Goal: Information Seeking & Learning: Learn about a topic

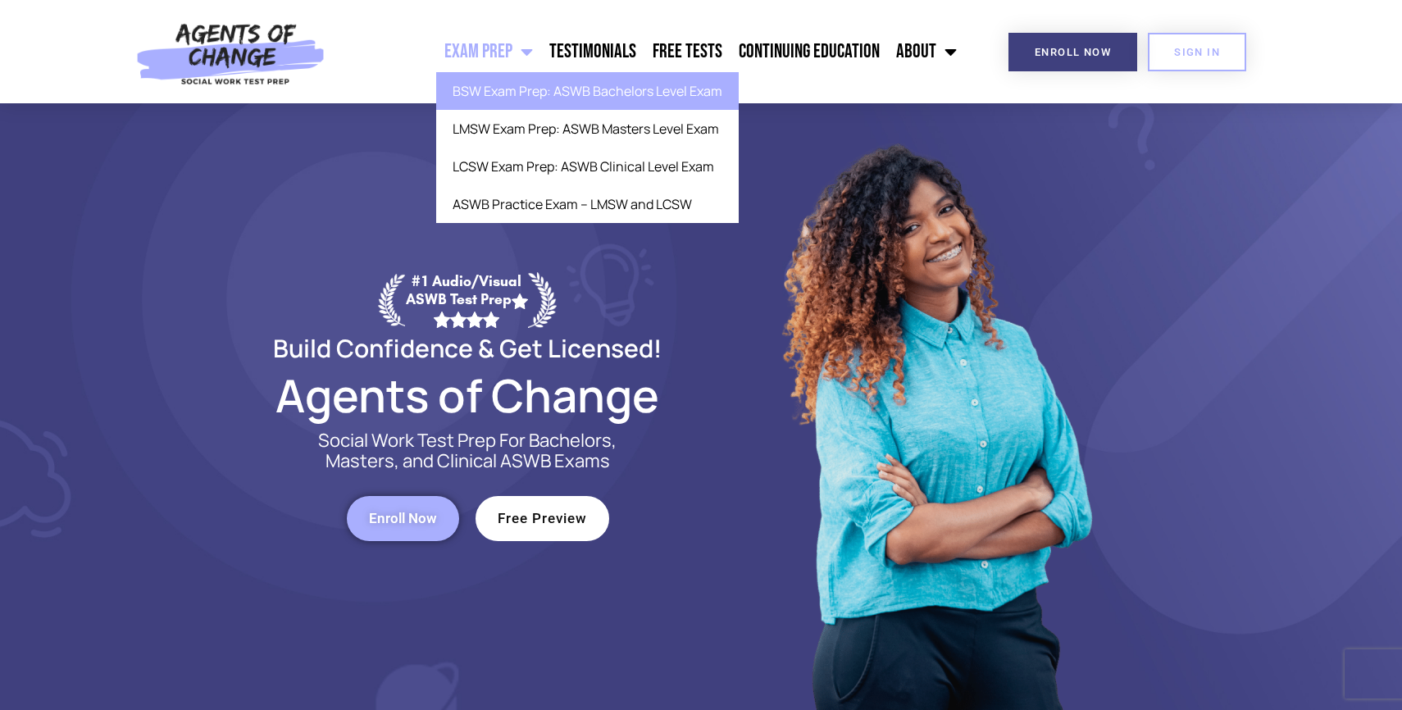
click at [498, 97] on link "BSW Exam Prep: ASWB Bachelors Level Exam" at bounding box center [587, 91] width 303 height 38
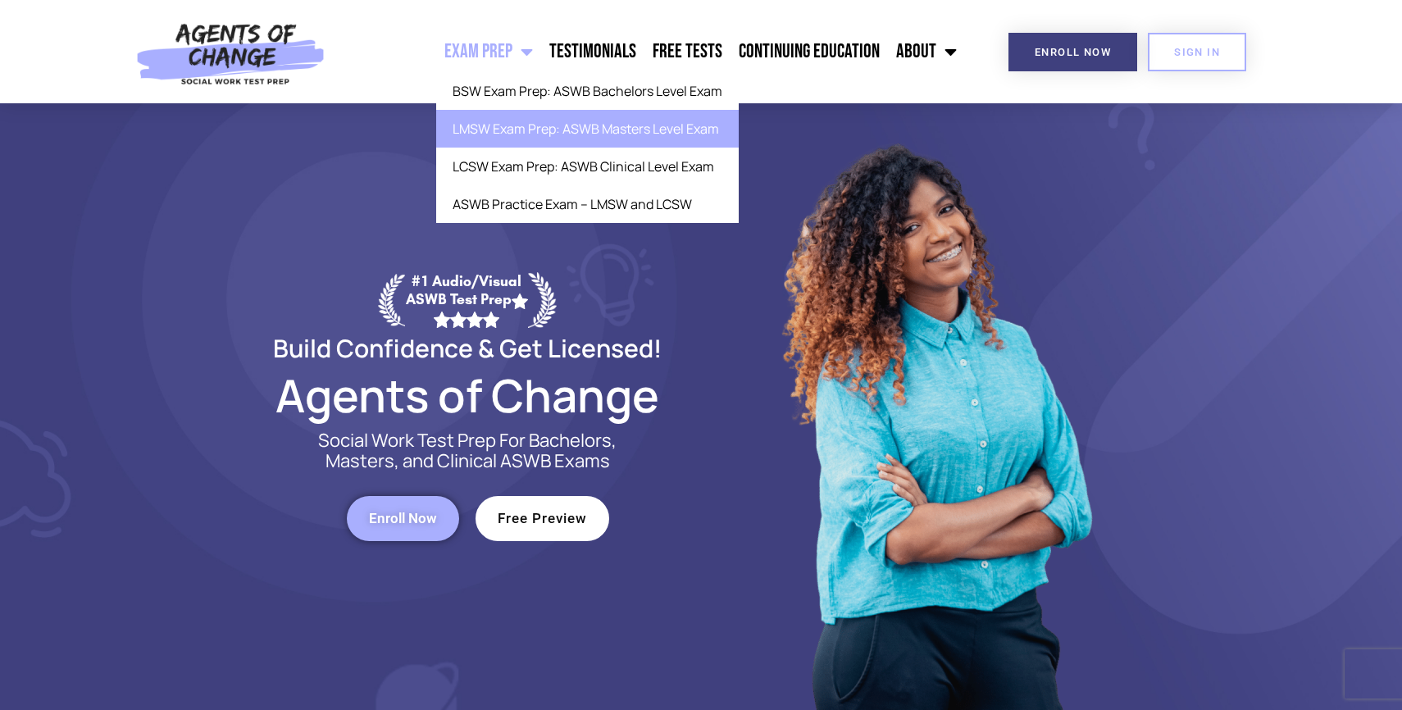
click at [512, 129] on link "LMSW Exam Prep: ASWB Masters Level Exam" at bounding box center [587, 129] width 303 height 38
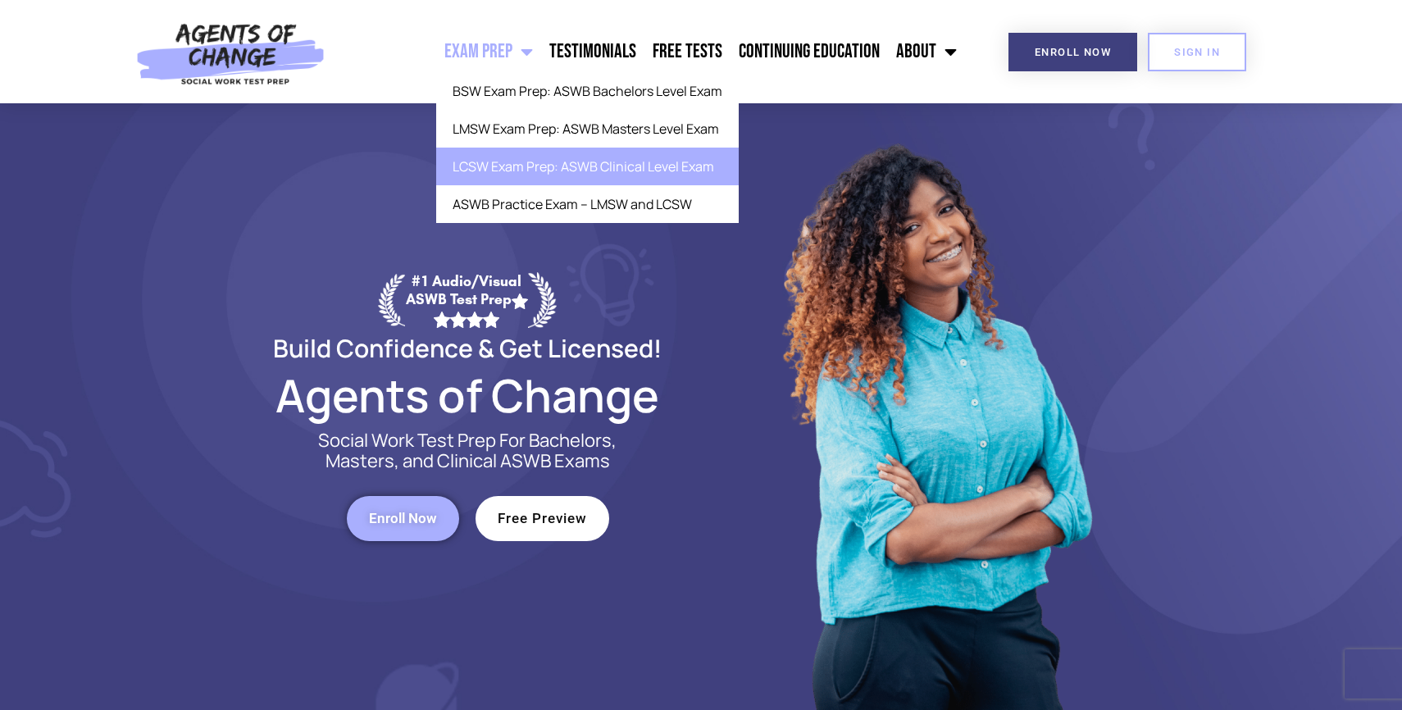
click at [512, 162] on link "LCSW Exam Prep: ASWB Clinical Level Exam" at bounding box center [587, 167] width 303 height 38
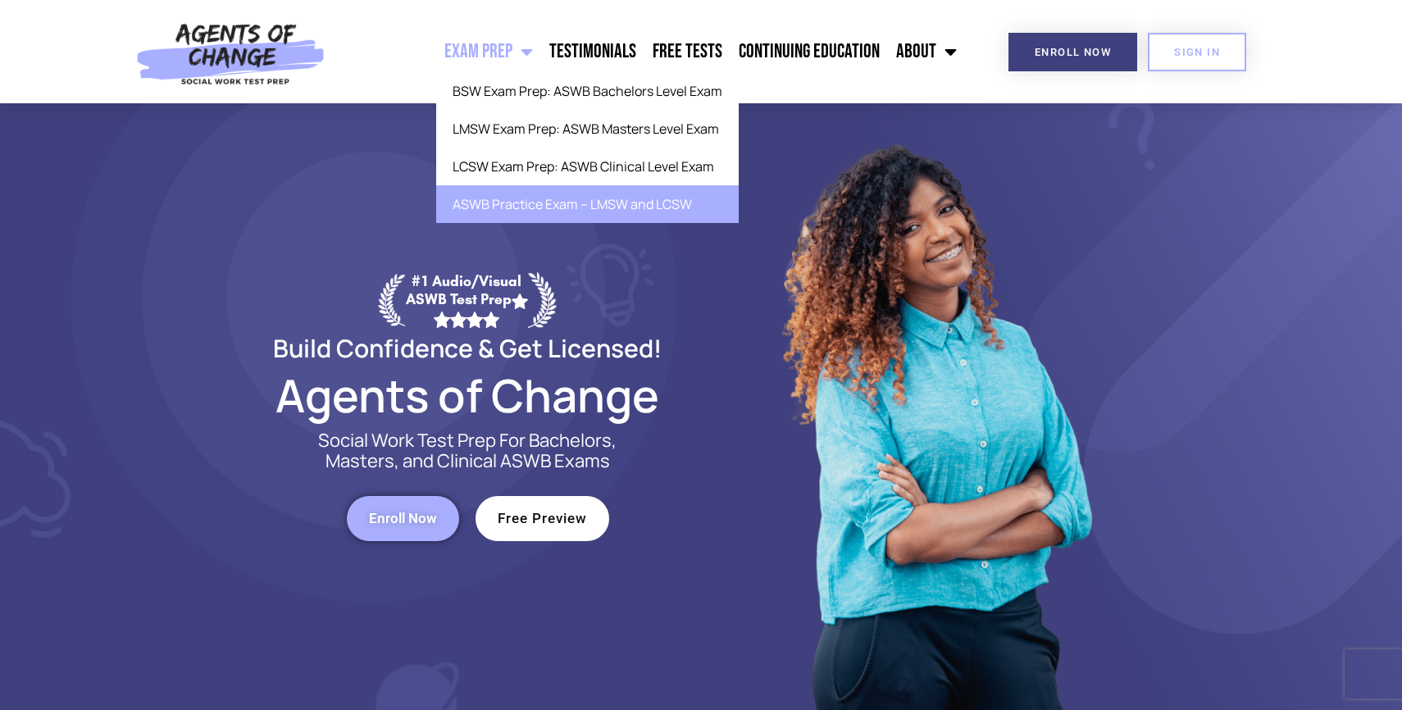
click at [521, 206] on link "ASWB Practice Exam – LMSW and LCSW" at bounding box center [587, 204] width 303 height 38
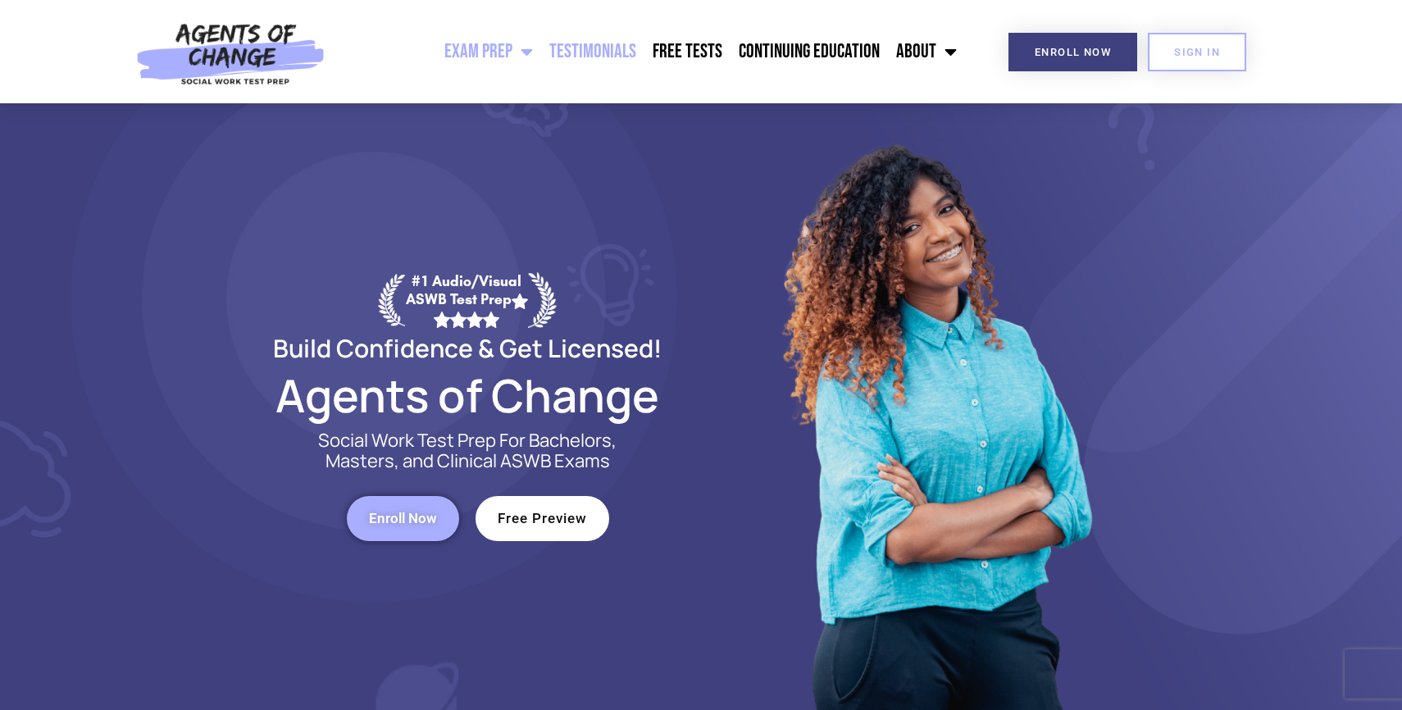
click at [598, 58] on link "Testimonials" at bounding box center [592, 51] width 103 height 41
click at [696, 42] on link "Free Tests" at bounding box center [687, 51] width 86 height 41
click at [795, 52] on link "Continuing Education" at bounding box center [809, 51] width 157 height 41
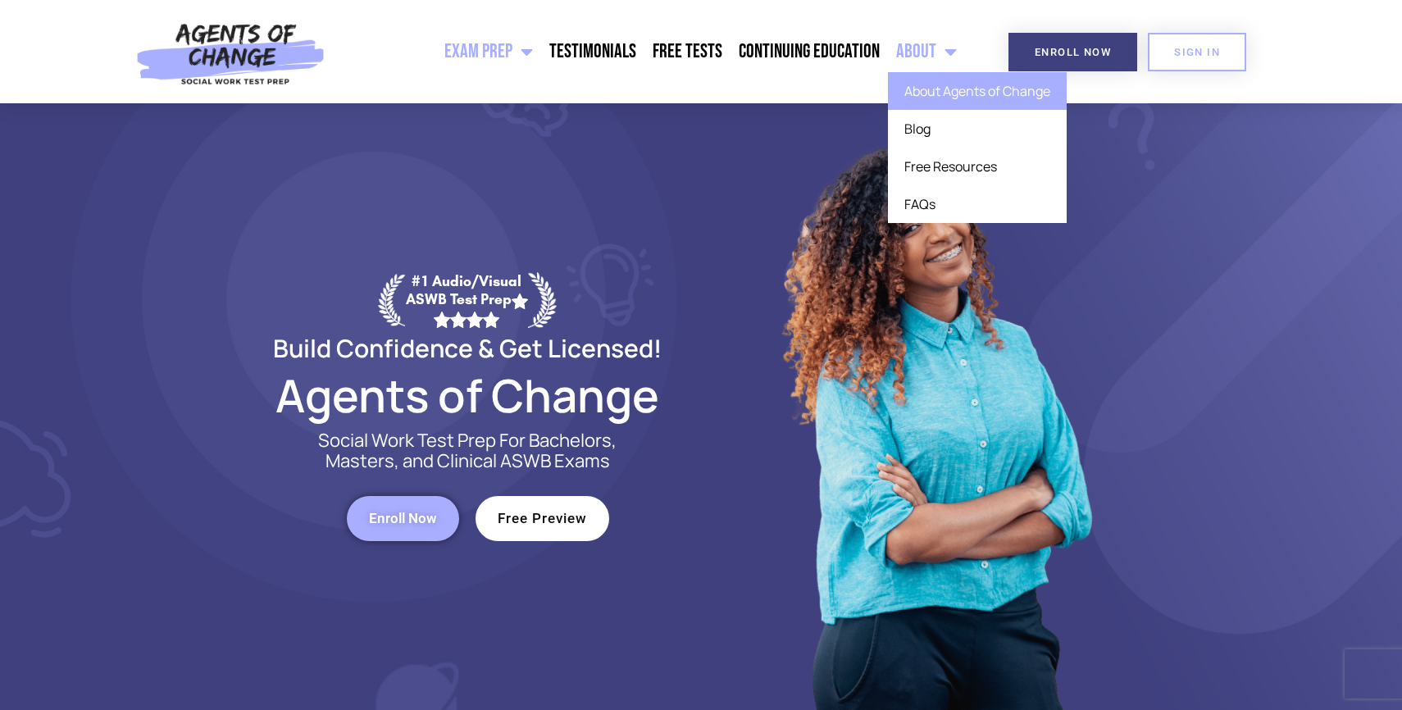
click at [932, 97] on link "About Agents of Change" at bounding box center [977, 91] width 179 height 38
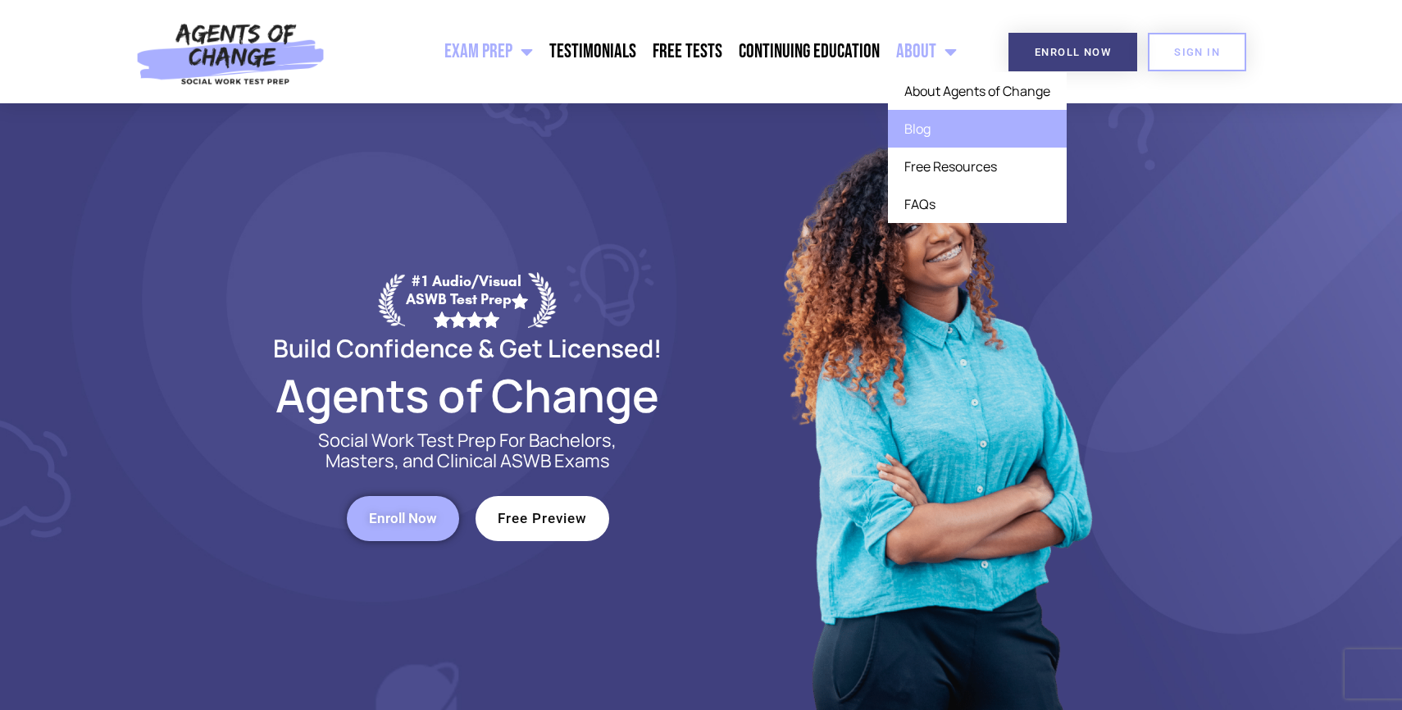
click at [940, 138] on link "Blog" at bounding box center [977, 129] width 179 height 38
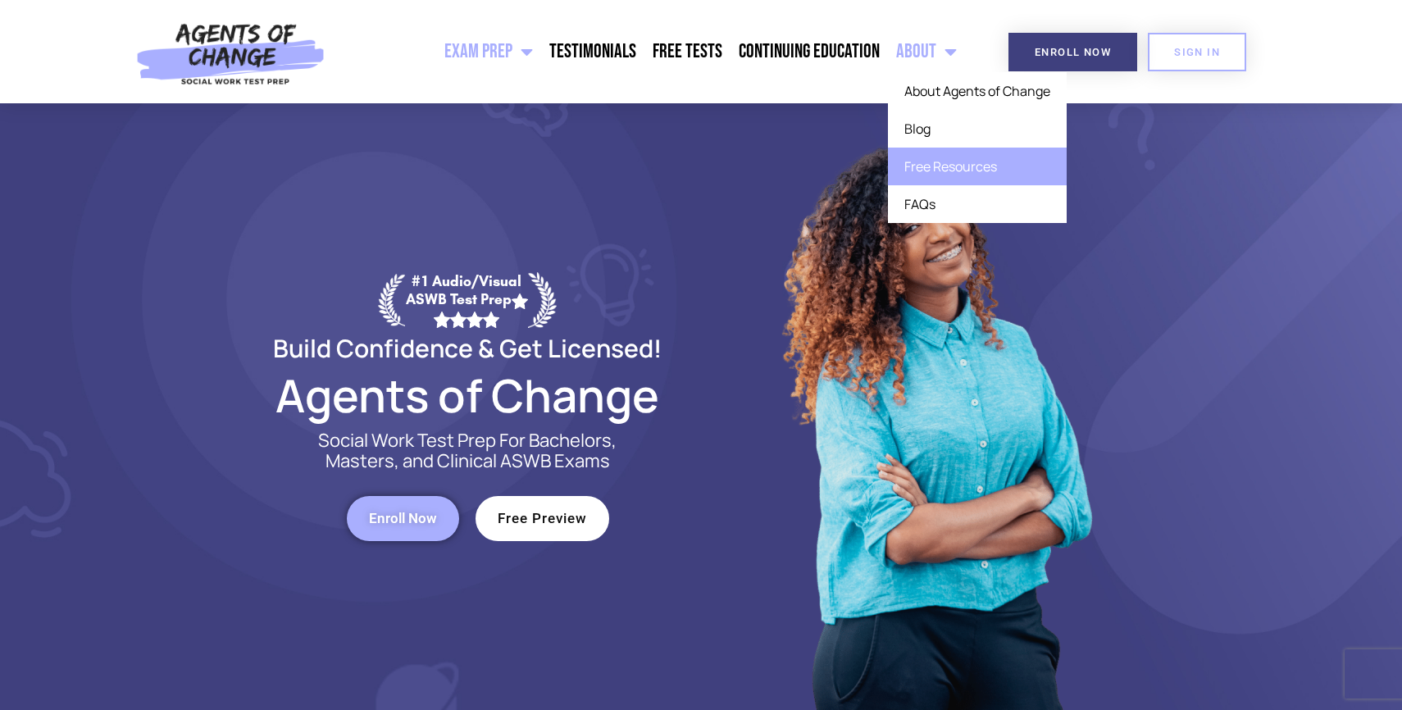
click at [930, 155] on link "Free Resources" at bounding box center [977, 167] width 179 height 38
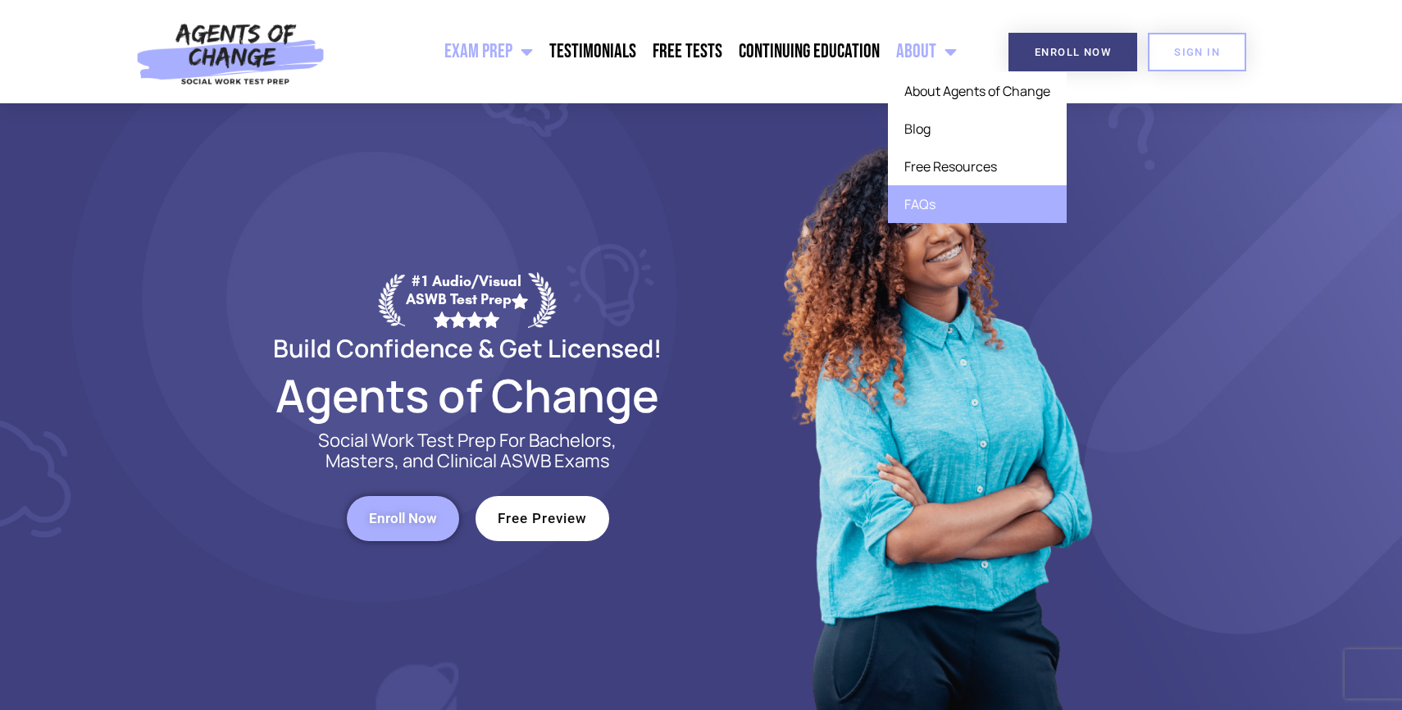
click at [940, 196] on link "FAQs" at bounding box center [977, 204] width 179 height 38
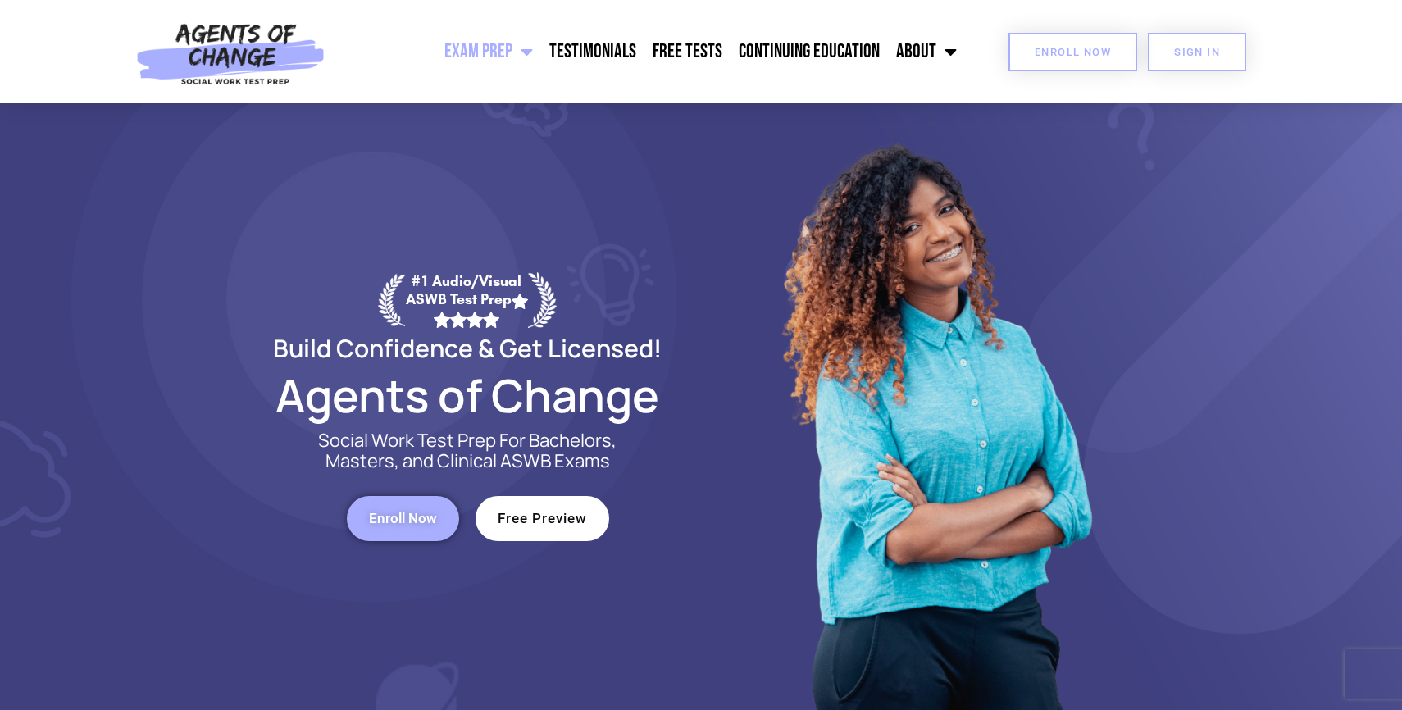
click at [1070, 60] on link "Enroll Now" at bounding box center [1072, 52] width 129 height 39
click at [1192, 48] on span "SIGN IN" at bounding box center [1197, 52] width 46 height 11
click at [392, 519] on span "Enroll Now" at bounding box center [403, 519] width 68 height 14
click at [512, 521] on span "Free Preview" at bounding box center [542, 519] width 89 height 14
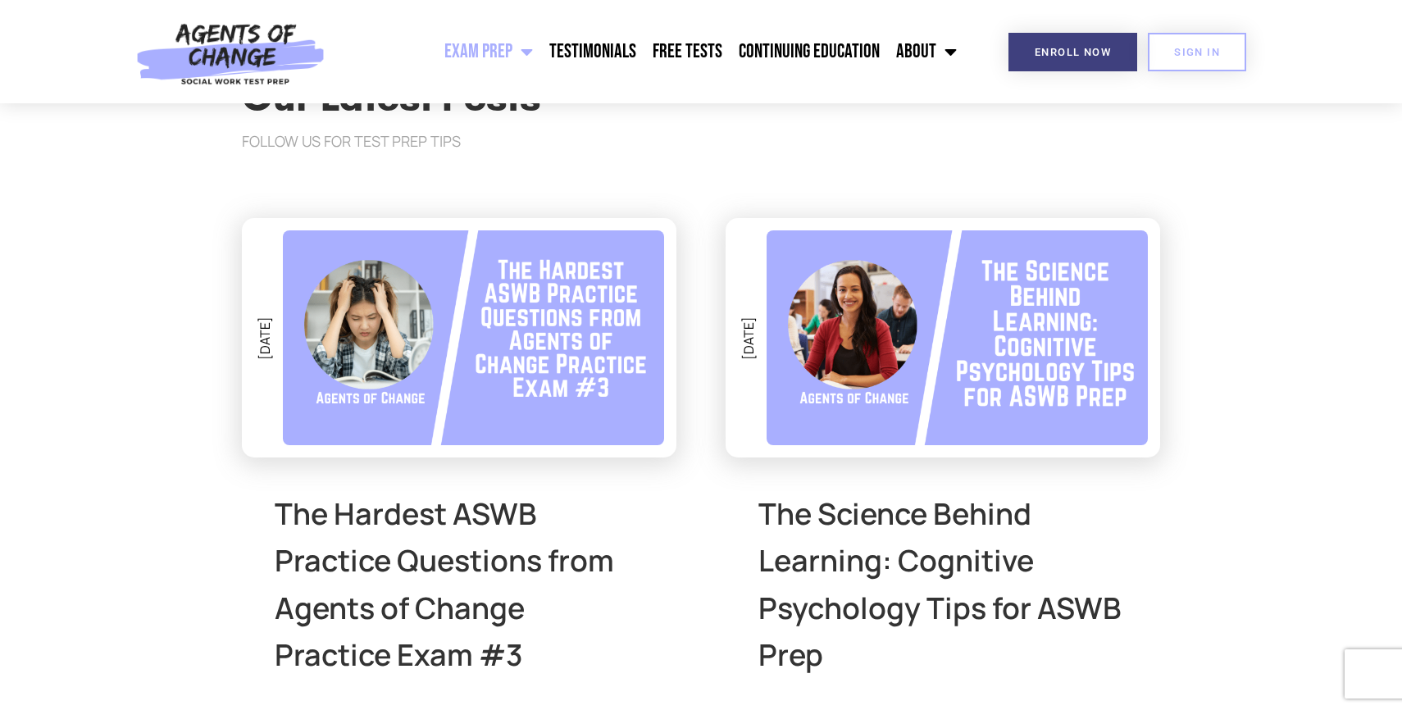
scroll to position [5622, 0]
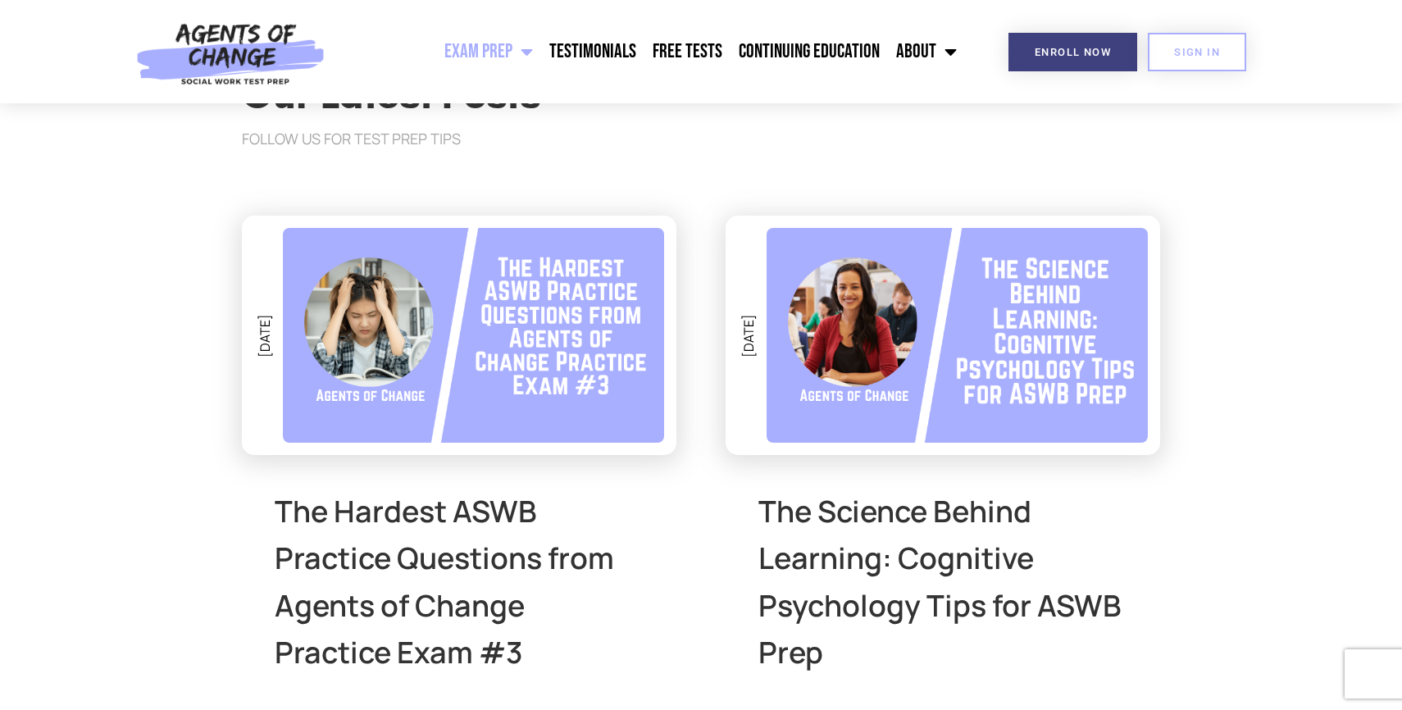
click at [490, 344] on img at bounding box center [473, 335] width 381 height 215
click at [940, 389] on img at bounding box center [957, 335] width 381 height 215
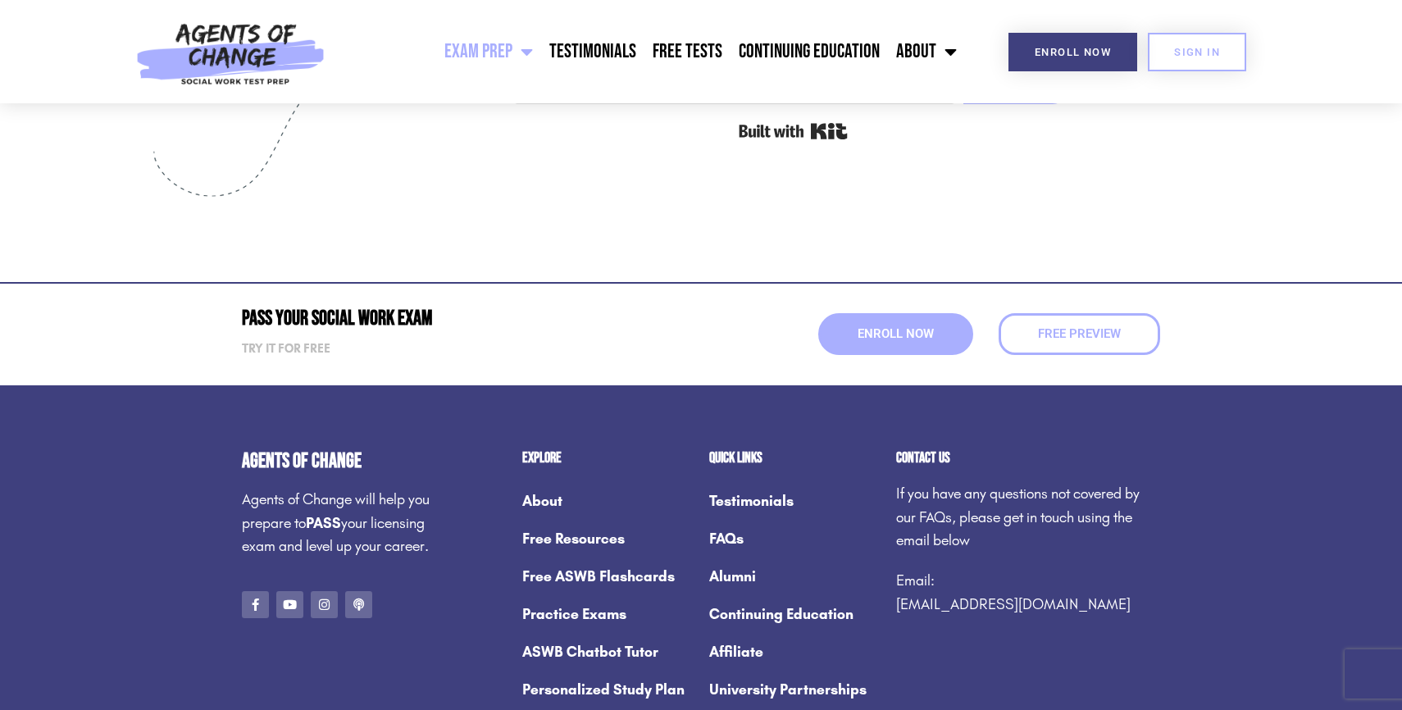
scroll to position [8848, 0]
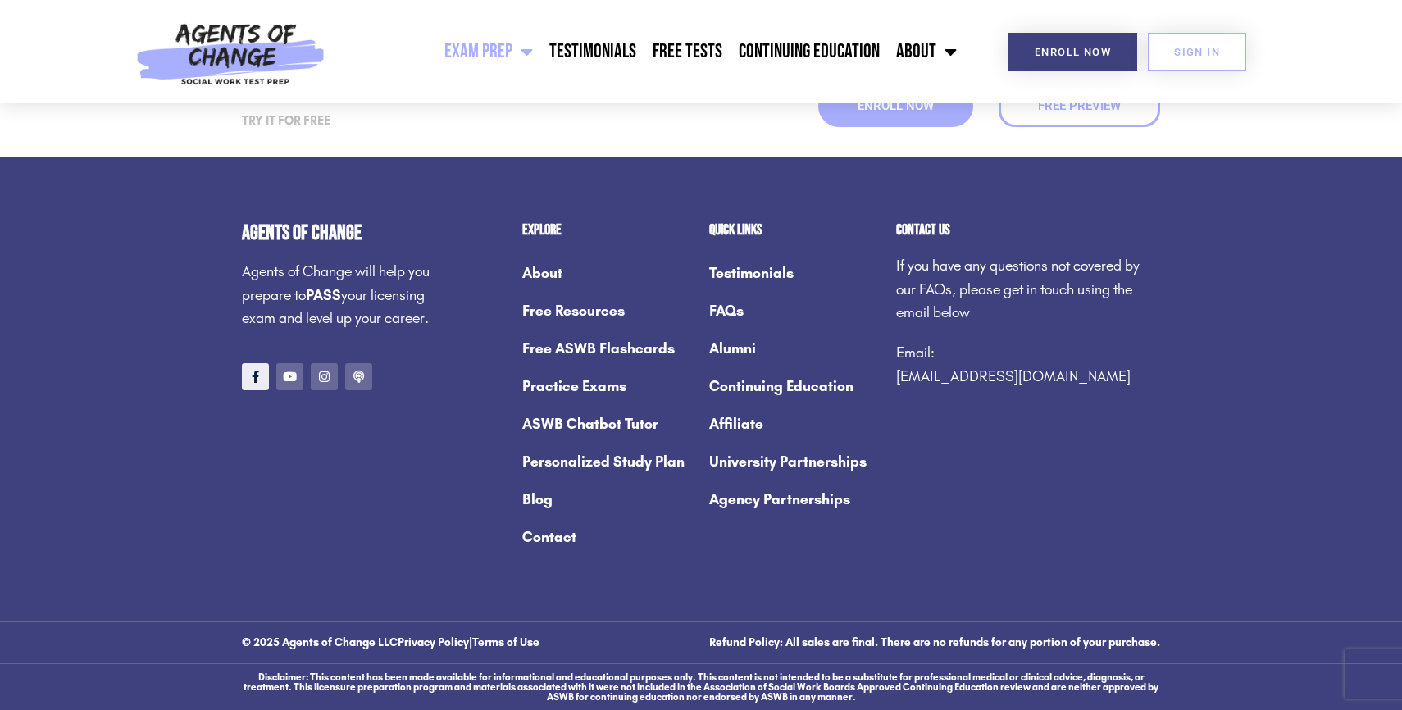
click at [249, 379] on icon at bounding box center [255, 377] width 12 height 12
click at [298, 377] on link "Youtube" at bounding box center [289, 376] width 27 height 27
click at [325, 377] on icon at bounding box center [324, 377] width 12 height 12
click at [360, 380] on icon at bounding box center [359, 377] width 12 height 12
click at [563, 392] on link "Practice Exams" at bounding box center [607, 386] width 171 height 38
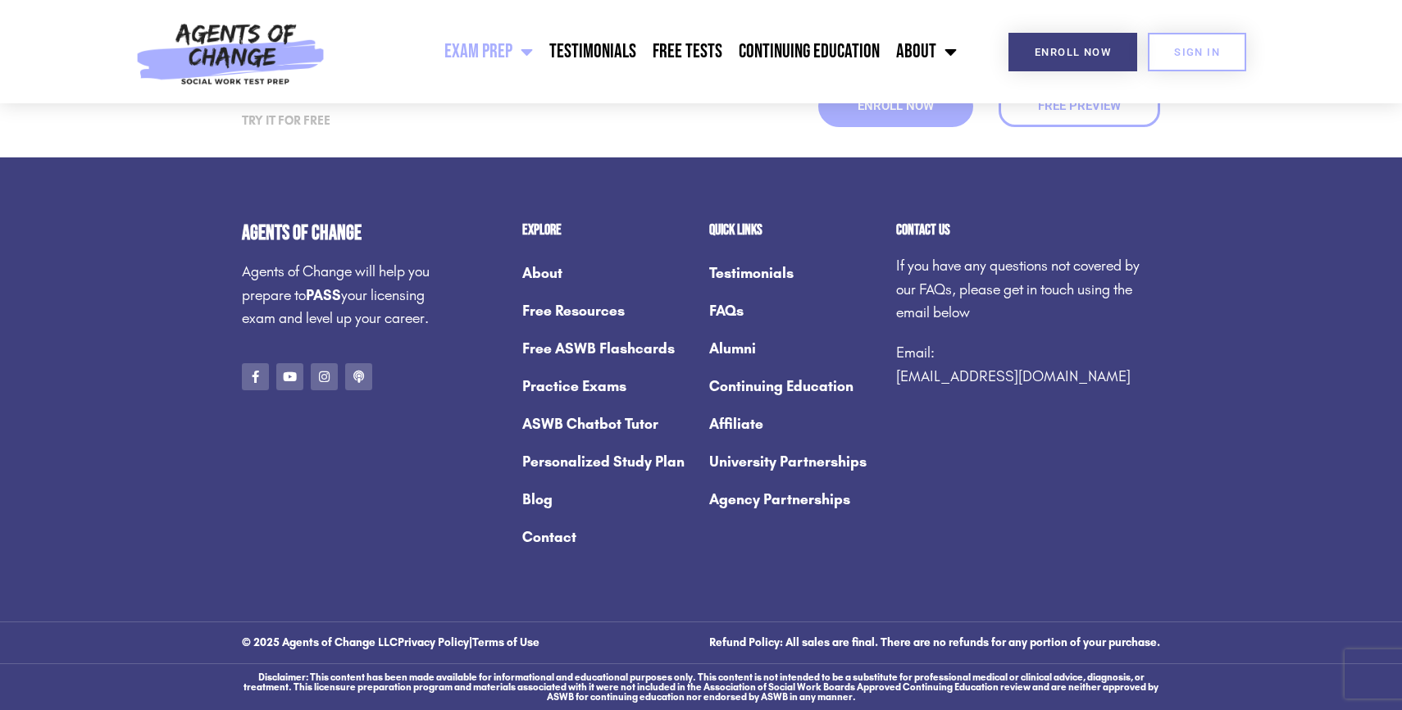
click at [568, 418] on link "ASWB Chatbot Tutor" at bounding box center [607, 424] width 171 height 38
click at [576, 459] on link "Personalized Study Plan" at bounding box center [607, 462] width 171 height 38
click at [753, 422] on link "Affiliate" at bounding box center [794, 424] width 171 height 38
click at [765, 457] on link "University Partnerships" at bounding box center [794, 462] width 171 height 38
click at [771, 496] on link "Agency Partnerships" at bounding box center [794, 499] width 171 height 38
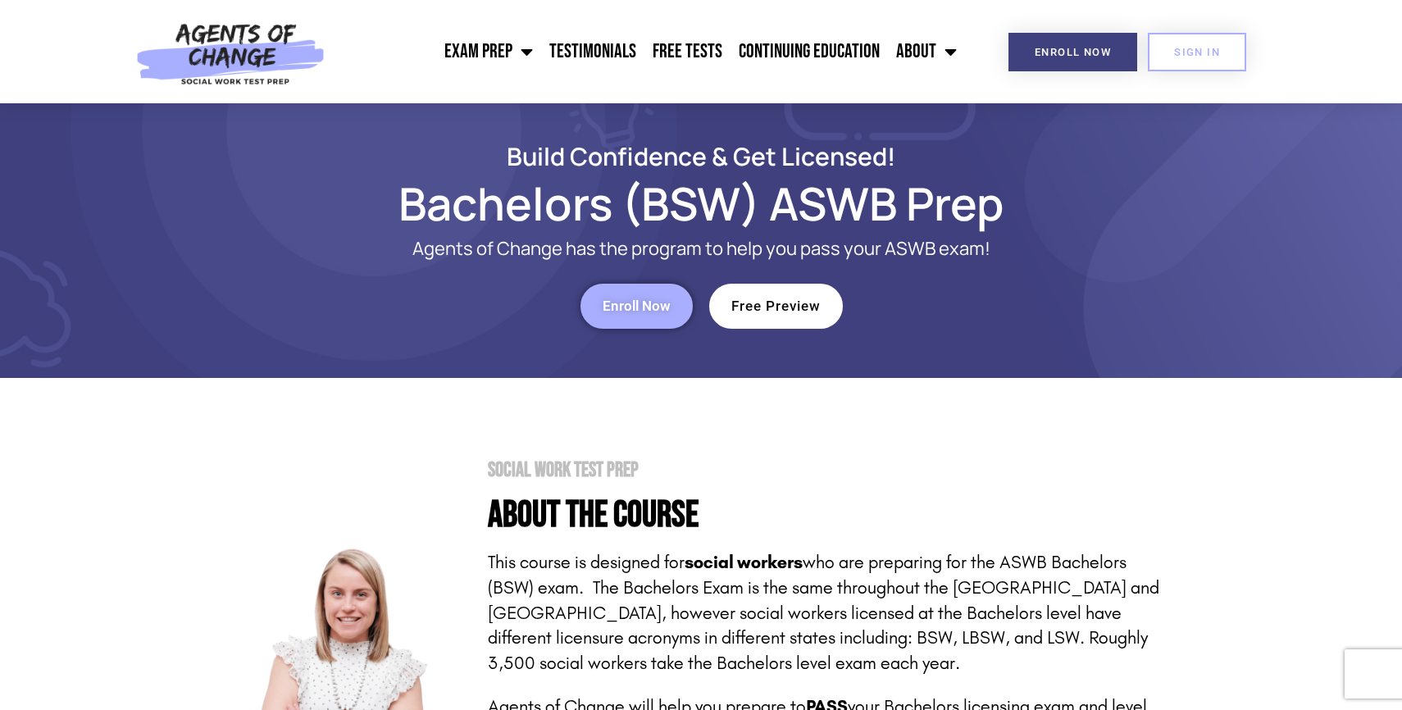
click at [654, 299] on span "Enroll Now" at bounding box center [637, 306] width 68 height 14
click at [777, 322] on link "Free Preview" at bounding box center [776, 306] width 134 height 45
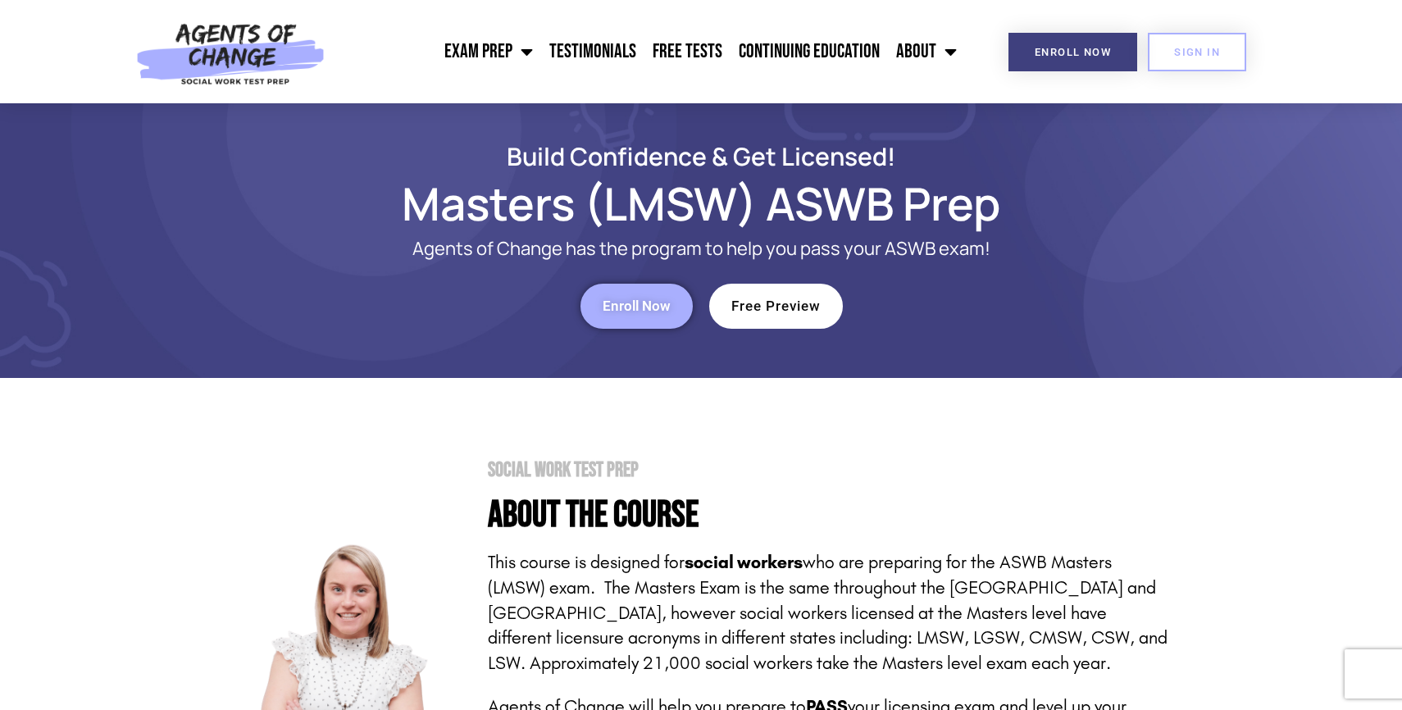
click at [645, 297] on link "Enroll Now" at bounding box center [636, 306] width 112 height 45
click at [767, 303] on span "Free Preview" at bounding box center [775, 306] width 89 height 14
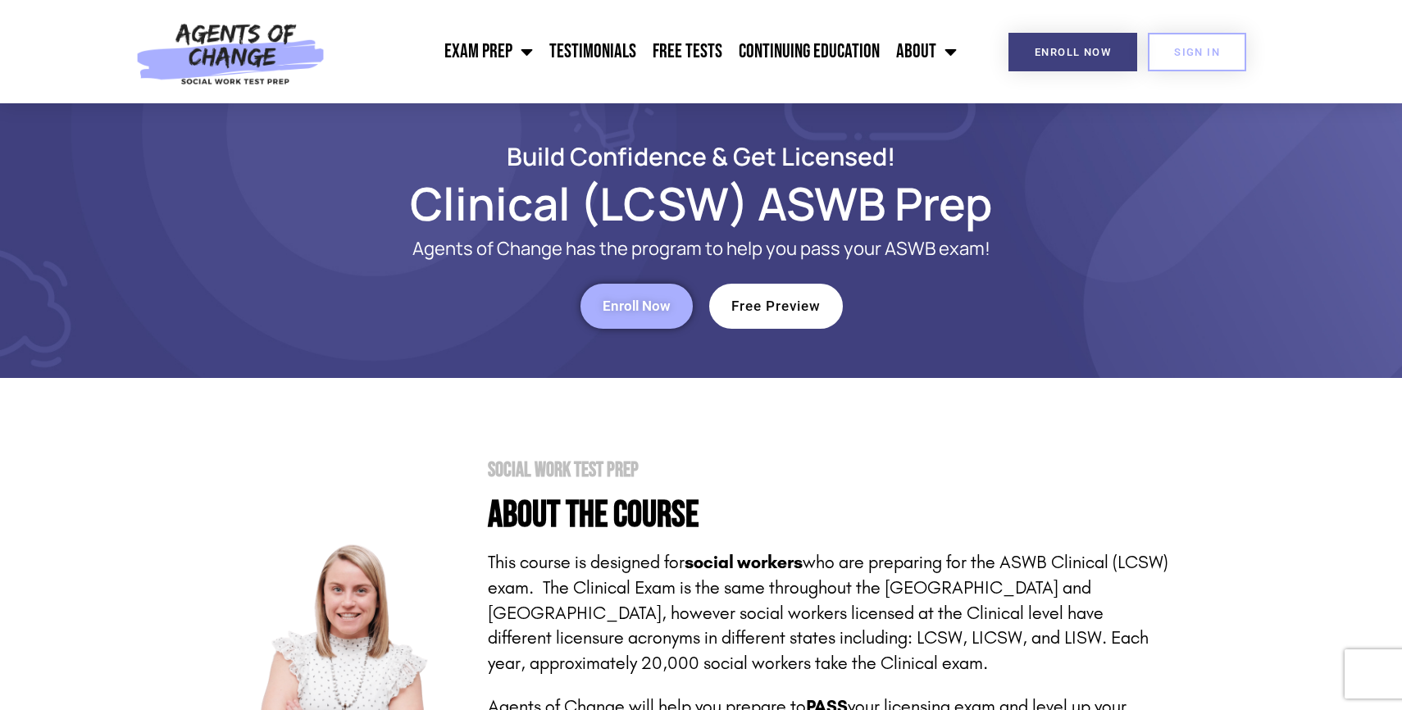
click at [652, 316] on link "Enroll Now" at bounding box center [636, 306] width 112 height 45
click at [784, 301] on span "Free Preview" at bounding box center [775, 306] width 89 height 14
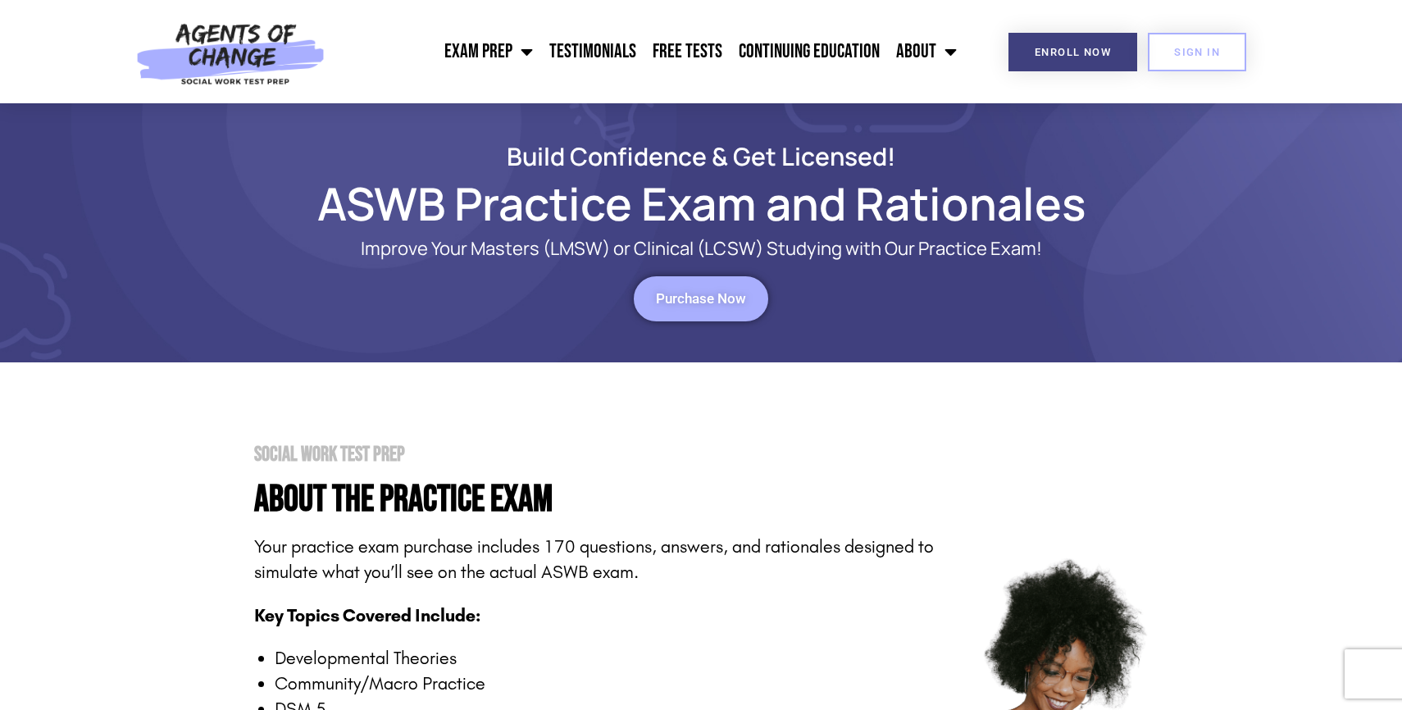
click at [731, 298] on span "Purchase Now" at bounding box center [701, 299] width 90 height 14
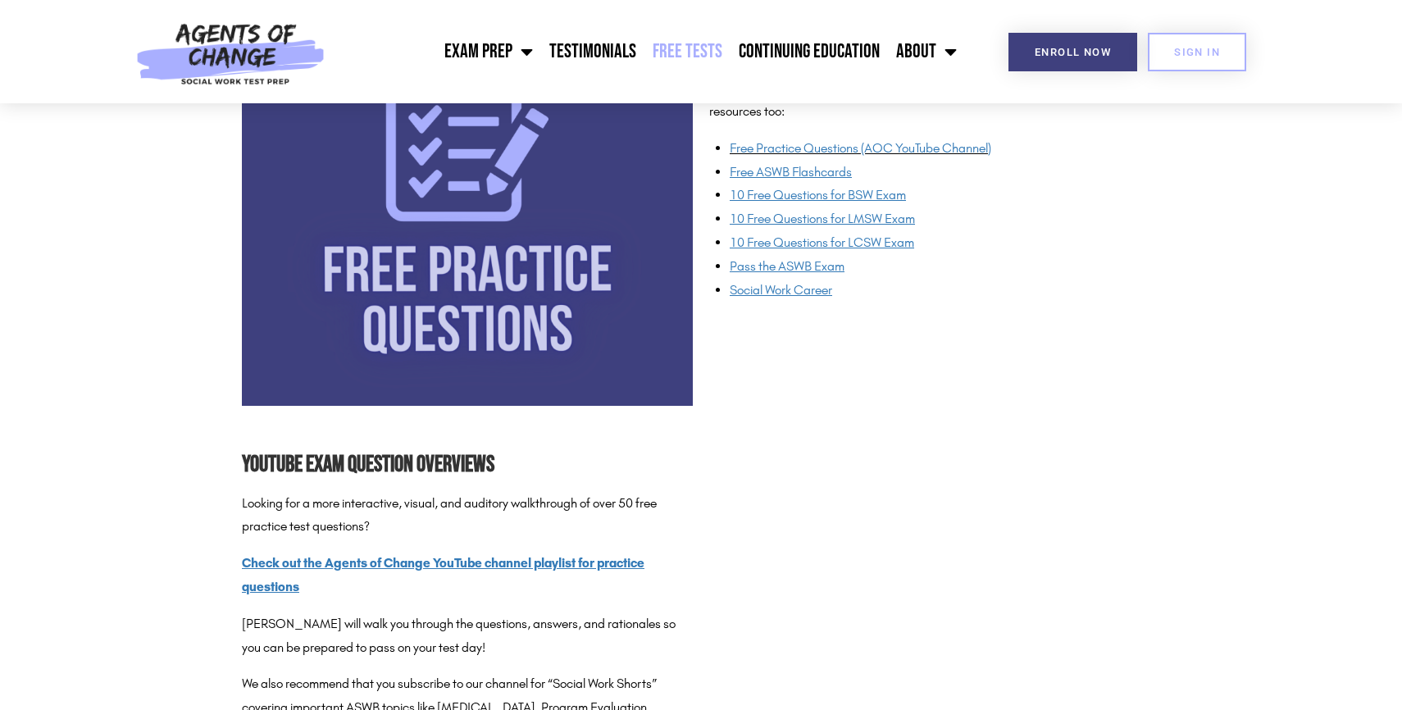
scroll to position [1760, 0]
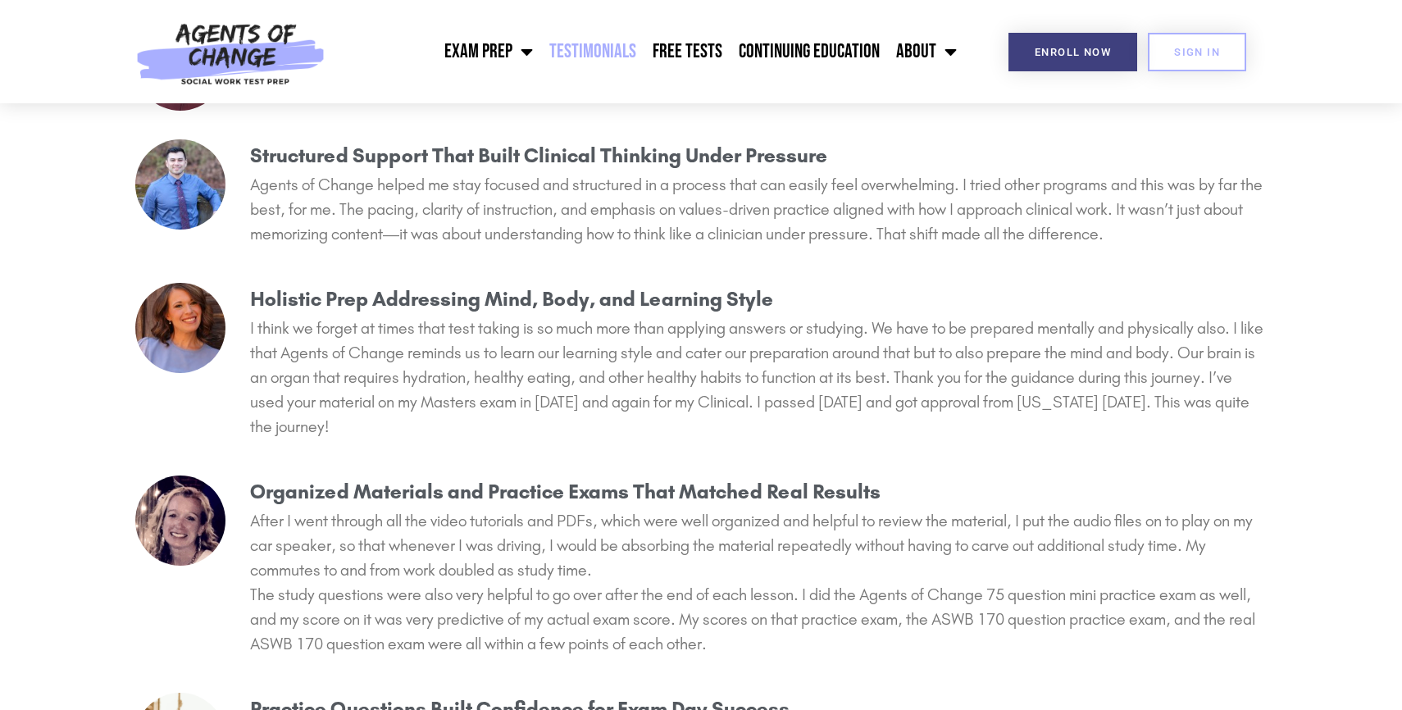
scroll to position [2003, 0]
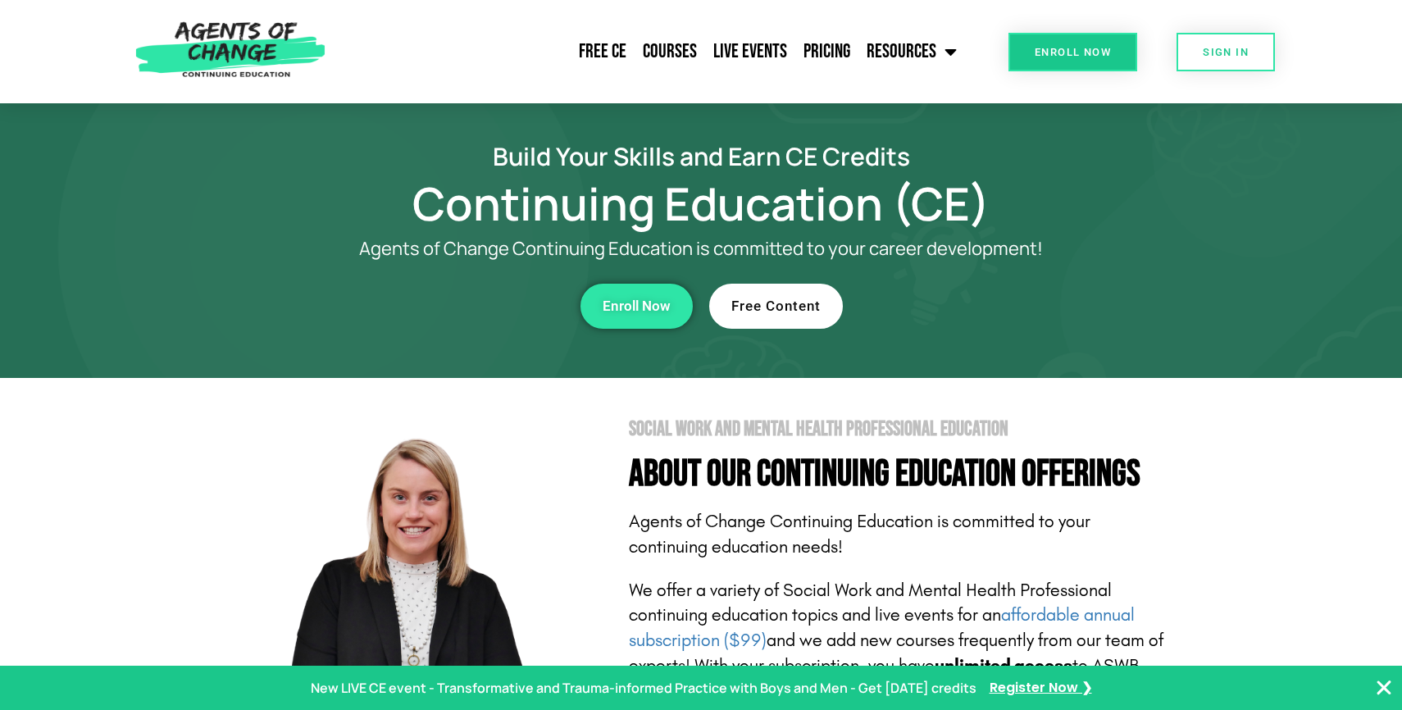
click at [647, 294] on link "Enroll Now" at bounding box center [636, 306] width 112 height 45
click at [795, 294] on link "Free Content" at bounding box center [776, 306] width 134 height 45
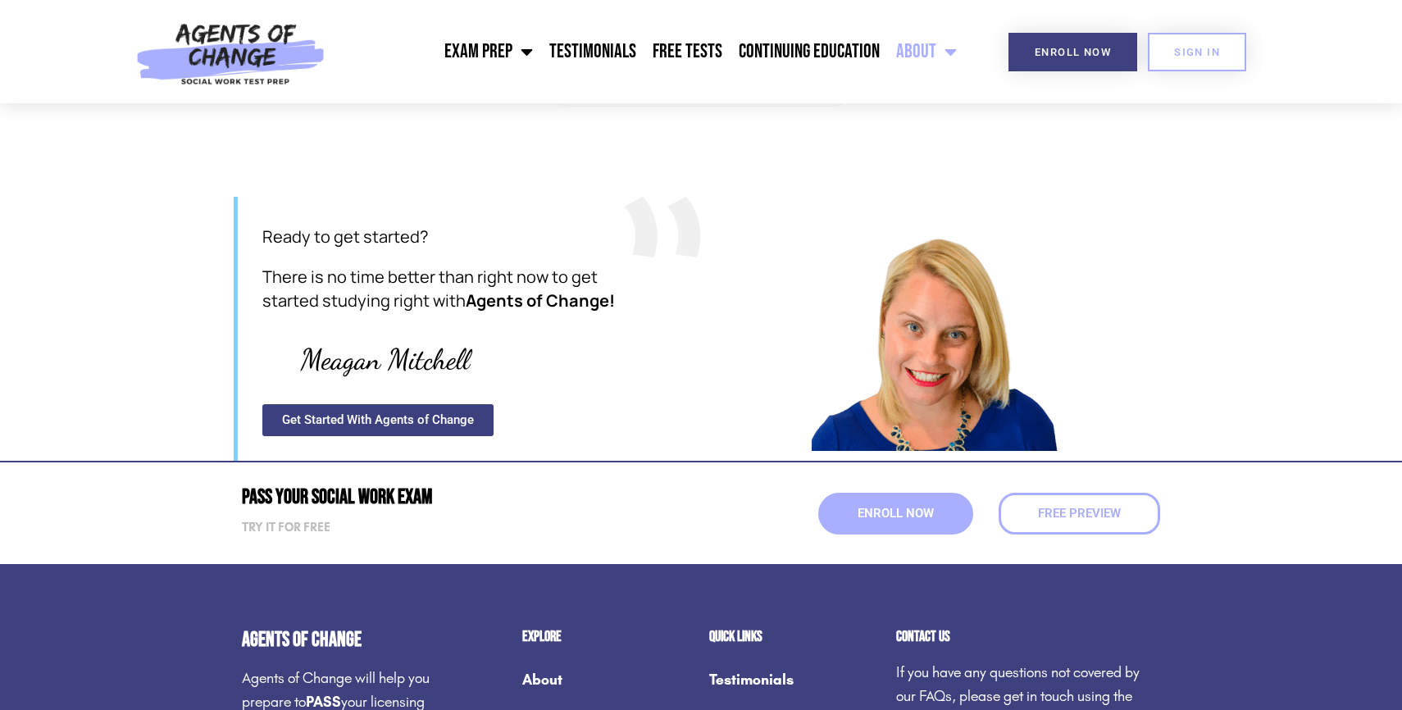
scroll to position [1925, 0]
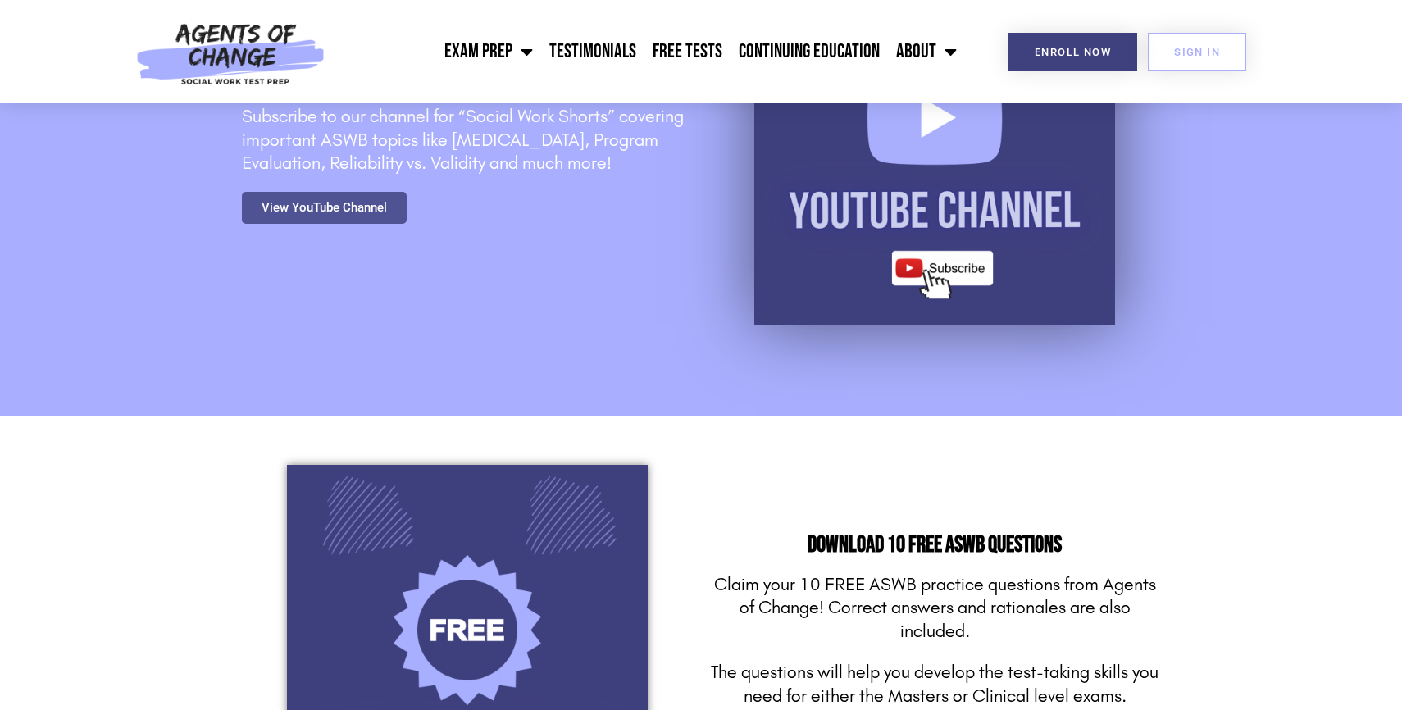
scroll to position [401, 0]
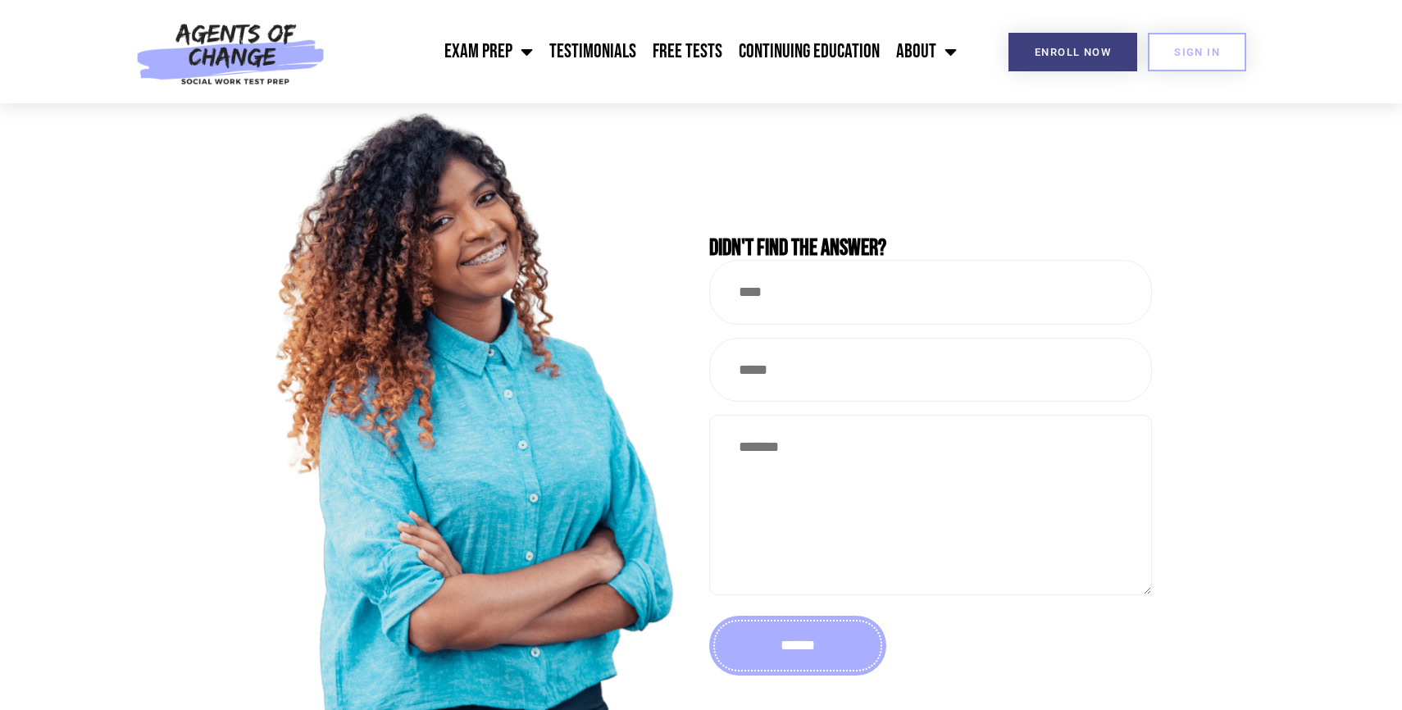
scroll to position [1042, 0]
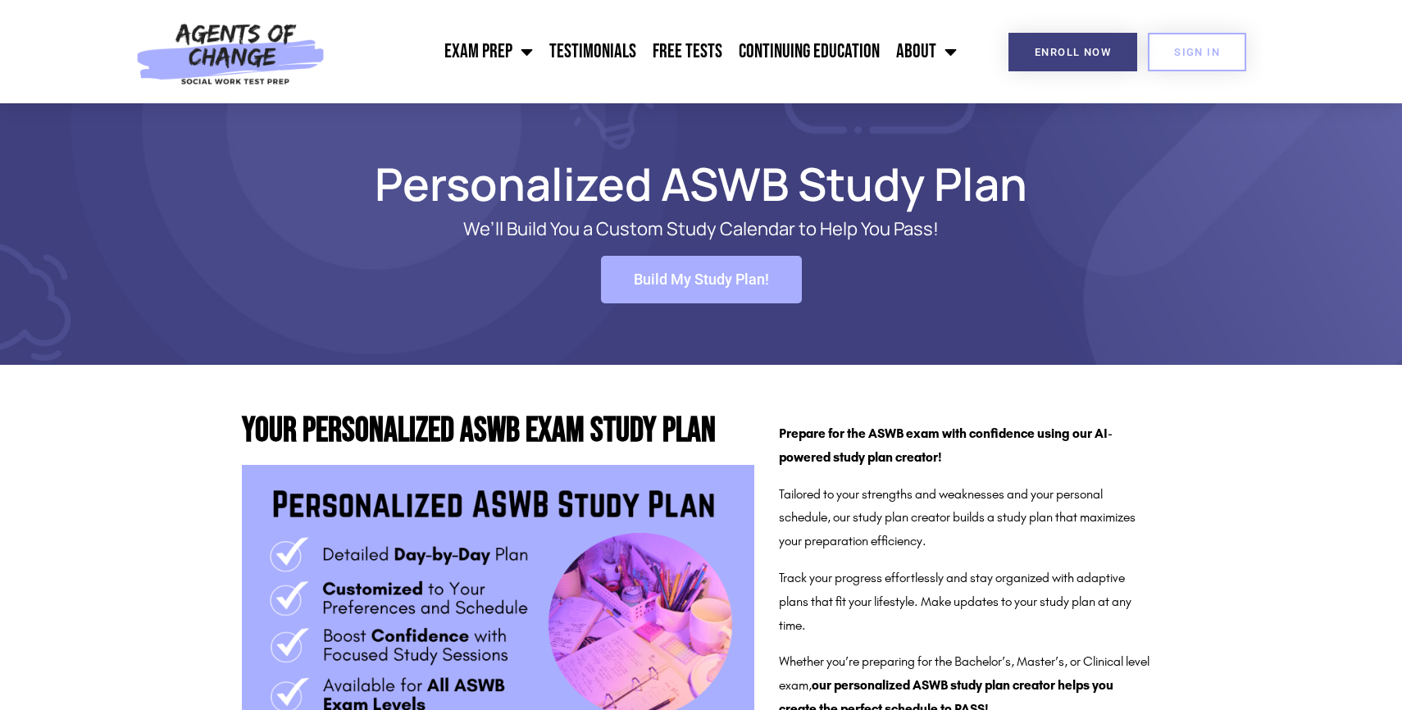
click at [658, 285] on span "Build My Study Plan!" at bounding box center [701, 279] width 135 height 15
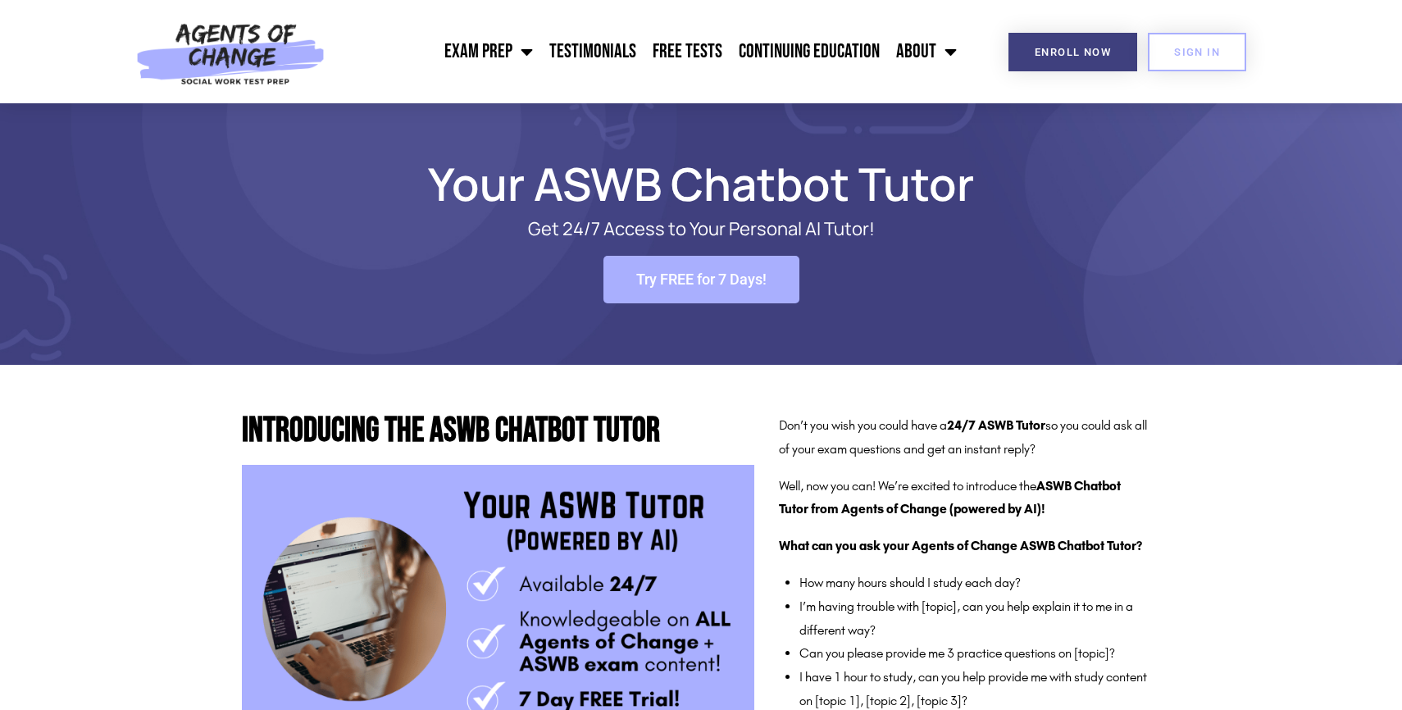
click at [658, 285] on span "Try FREE for 7 Days!" at bounding box center [701, 279] width 130 height 15
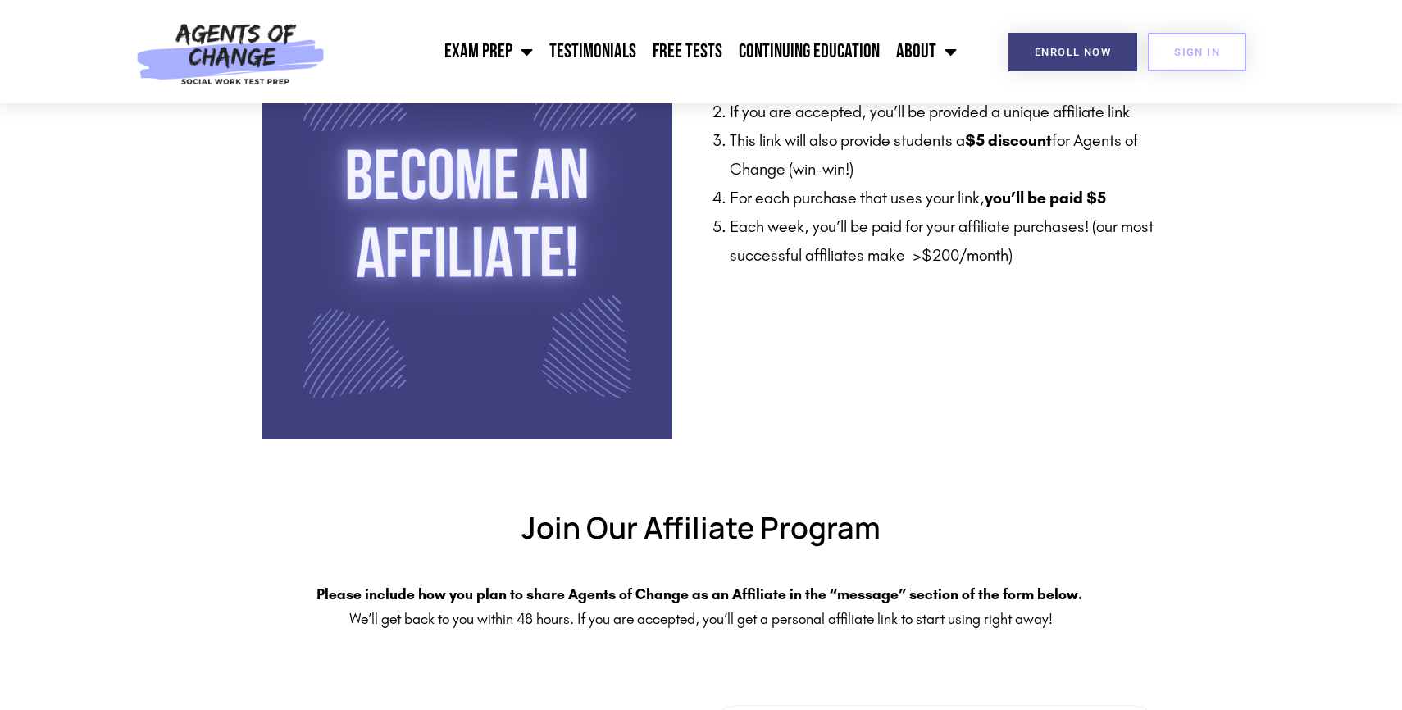
scroll to position [838, 0]
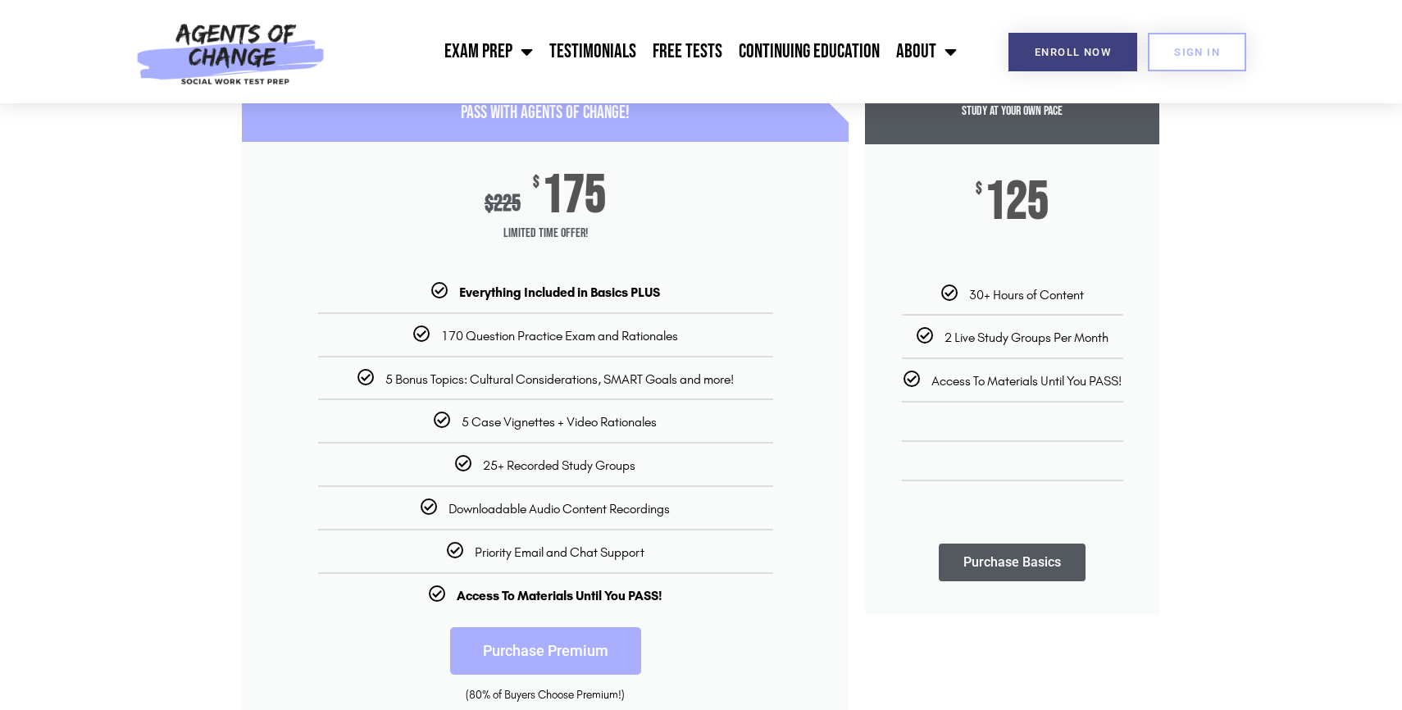
scroll to position [374, 0]
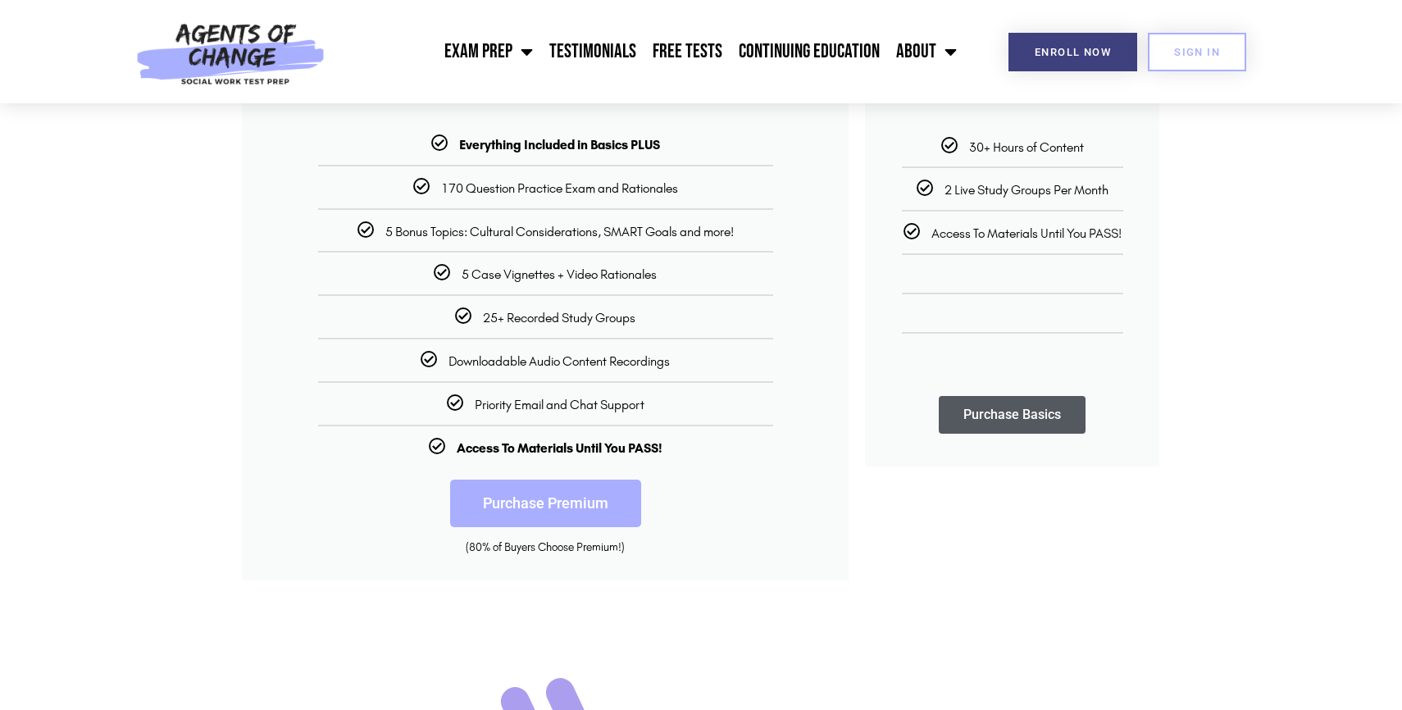
click at [590, 500] on link "Purchase Premium" at bounding box center [545, 504] width 191 height 48
click at [998, 422] on link "Purchase Basics" at bounding box center [1012, 415] width 147 height 38
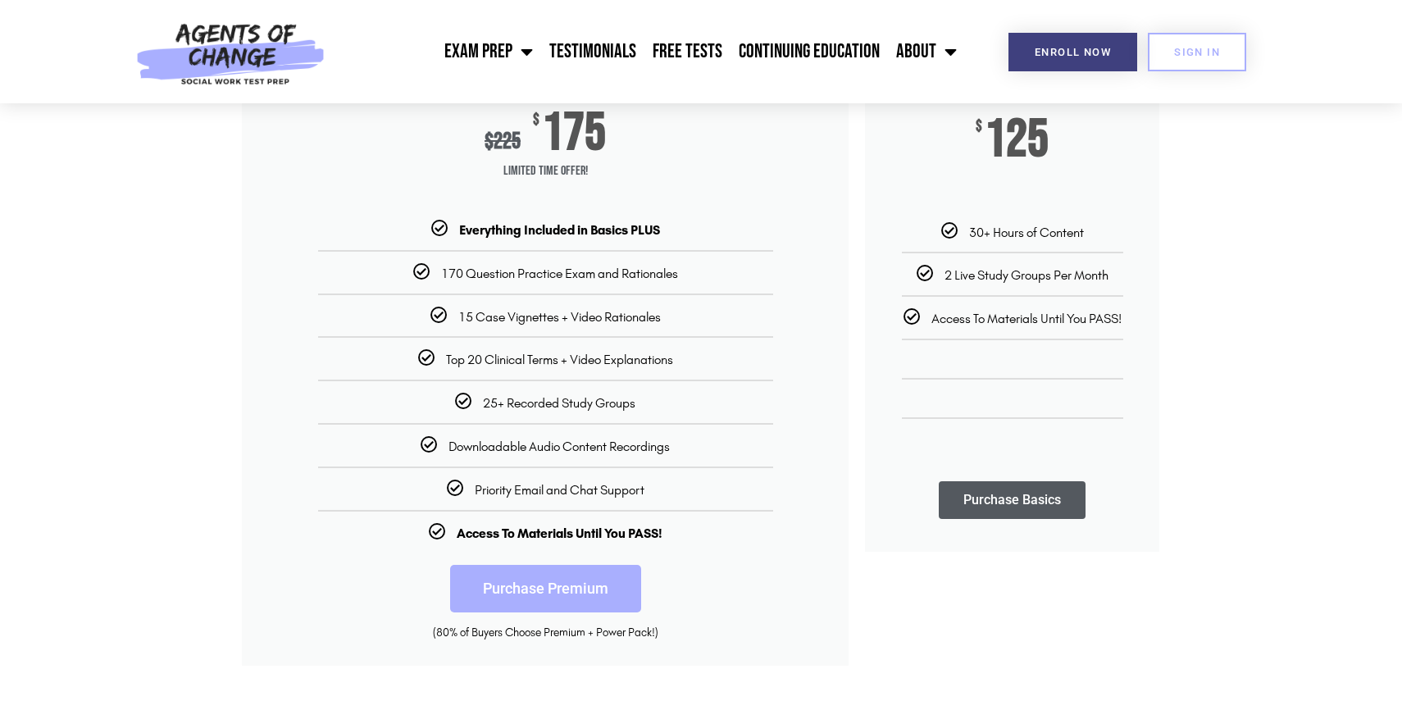
scroll to position [294, 0]
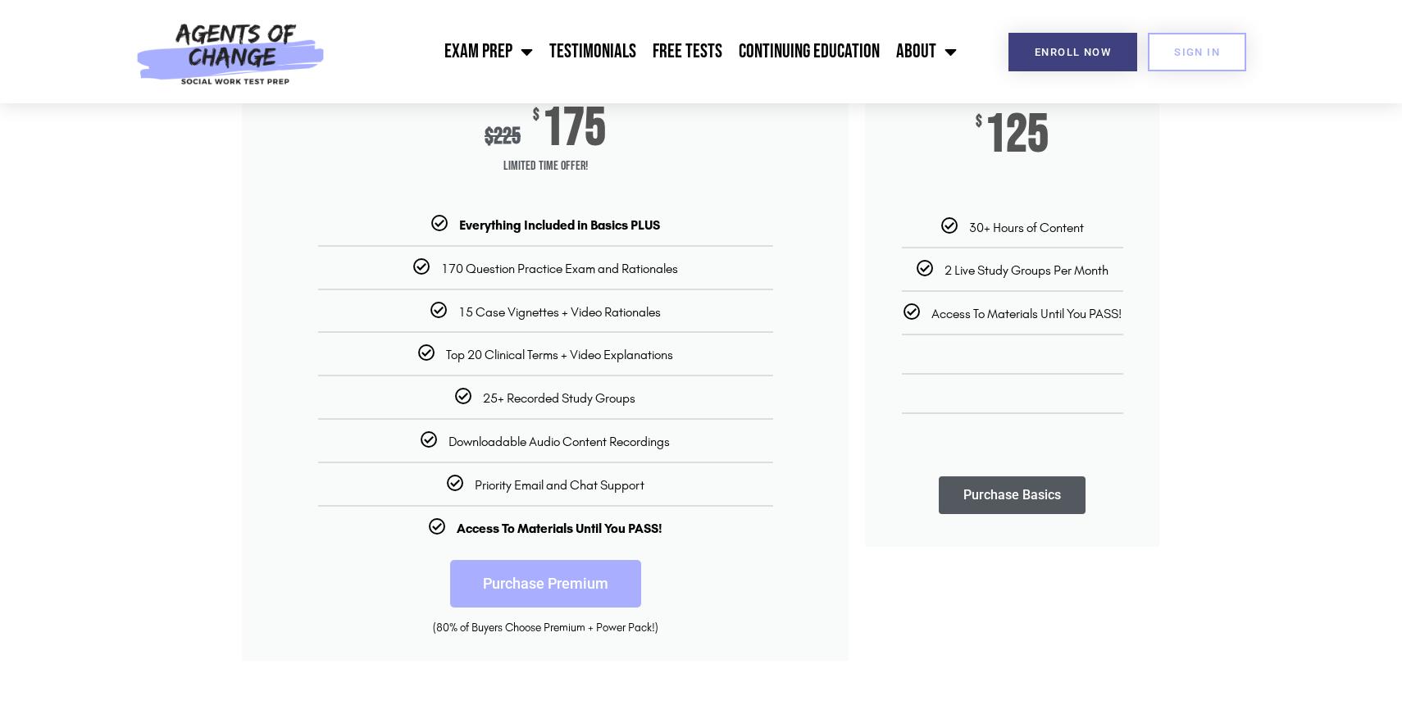
click at [590, 576] on link "Purchase Premium" at bounding box center [545, 584] width 191 height 48
click at [1003, 493] on link "Purchase Basics" at bounding box center [1012, 495] width 147 height 38
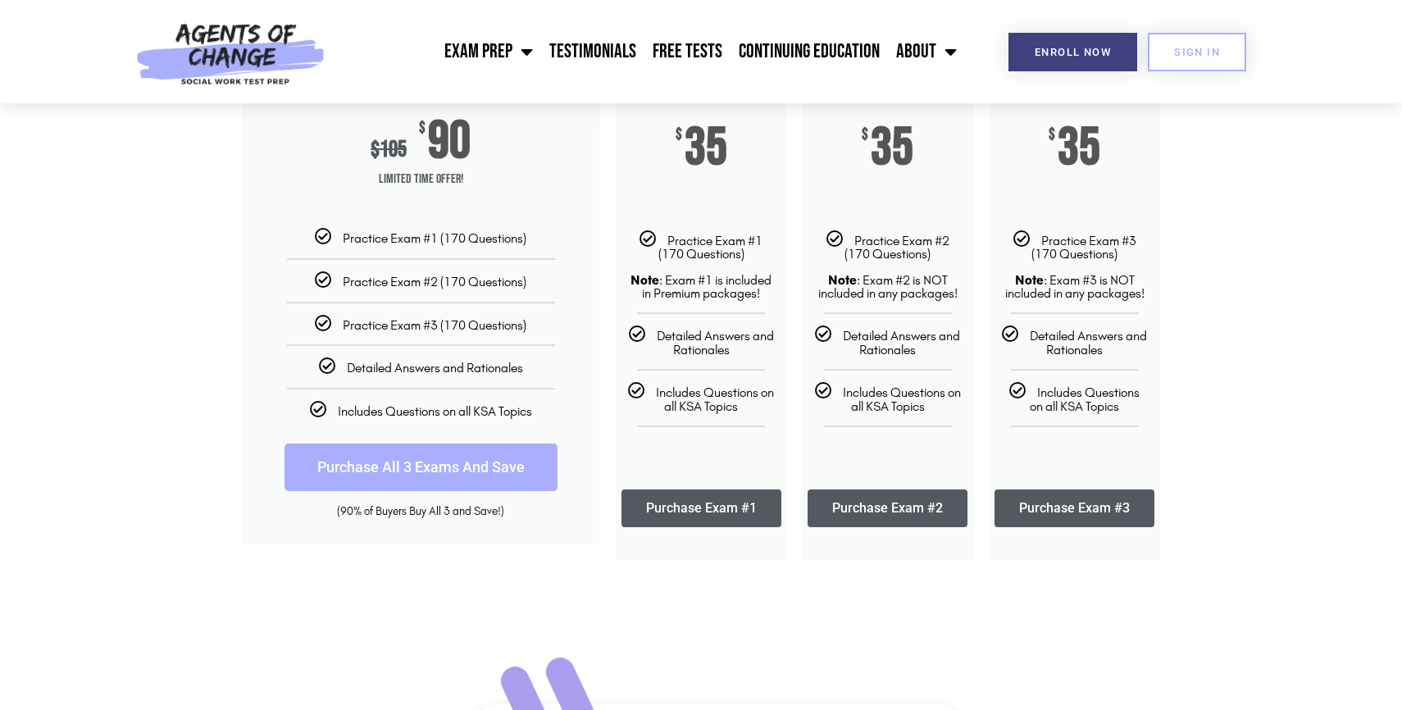
scroll to position [312, 0]
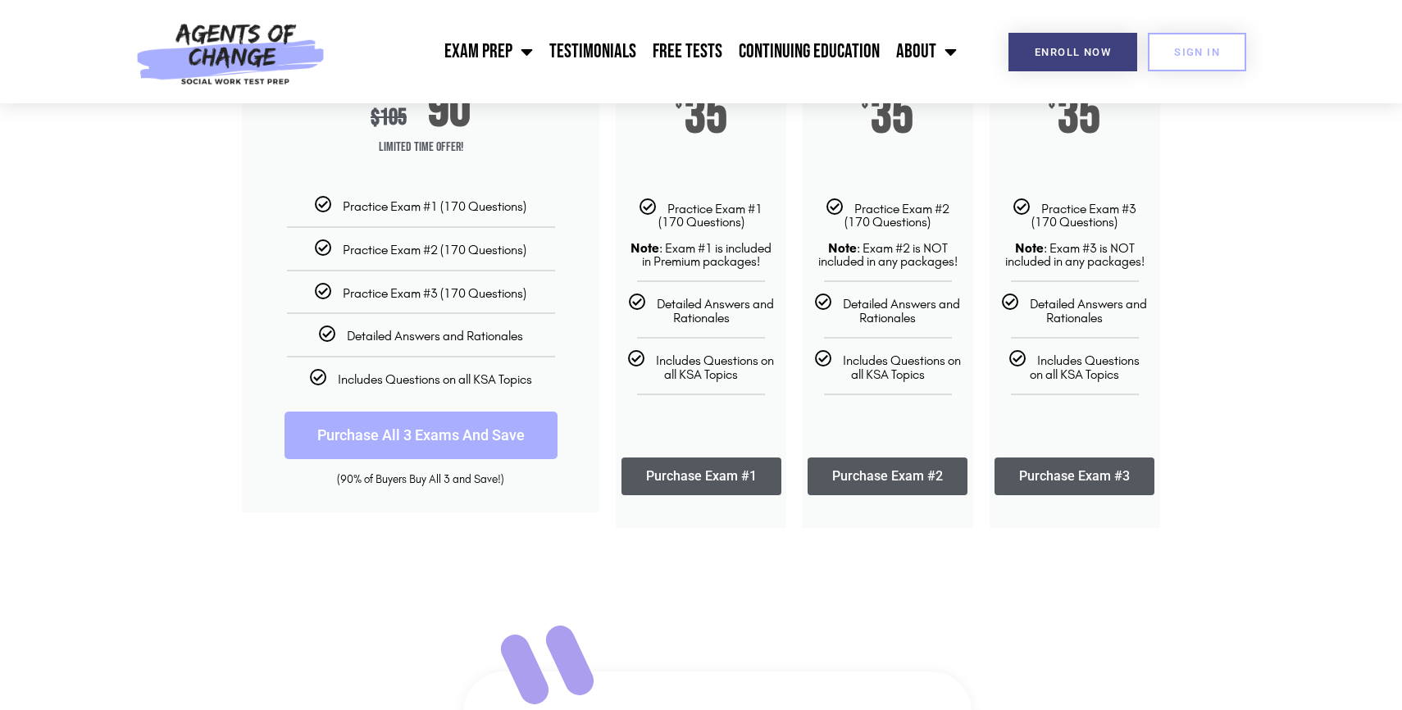
click at [524, 426] on link "Purchase All 3 Exams And Save" at bounding box center [421, 436] width 273 height 48
click at [726, 471] on link "Purchase Exam #1" at bounding box center [701, 477] width 160 height 38
click at [944, 485] on link "Purchase Exam #2" at bounding box center [888, 477] width 160 height 38
click at [1080, 467] on link "Purchase Exam #3" at bounding box center [1075, 477] width 160 height 38
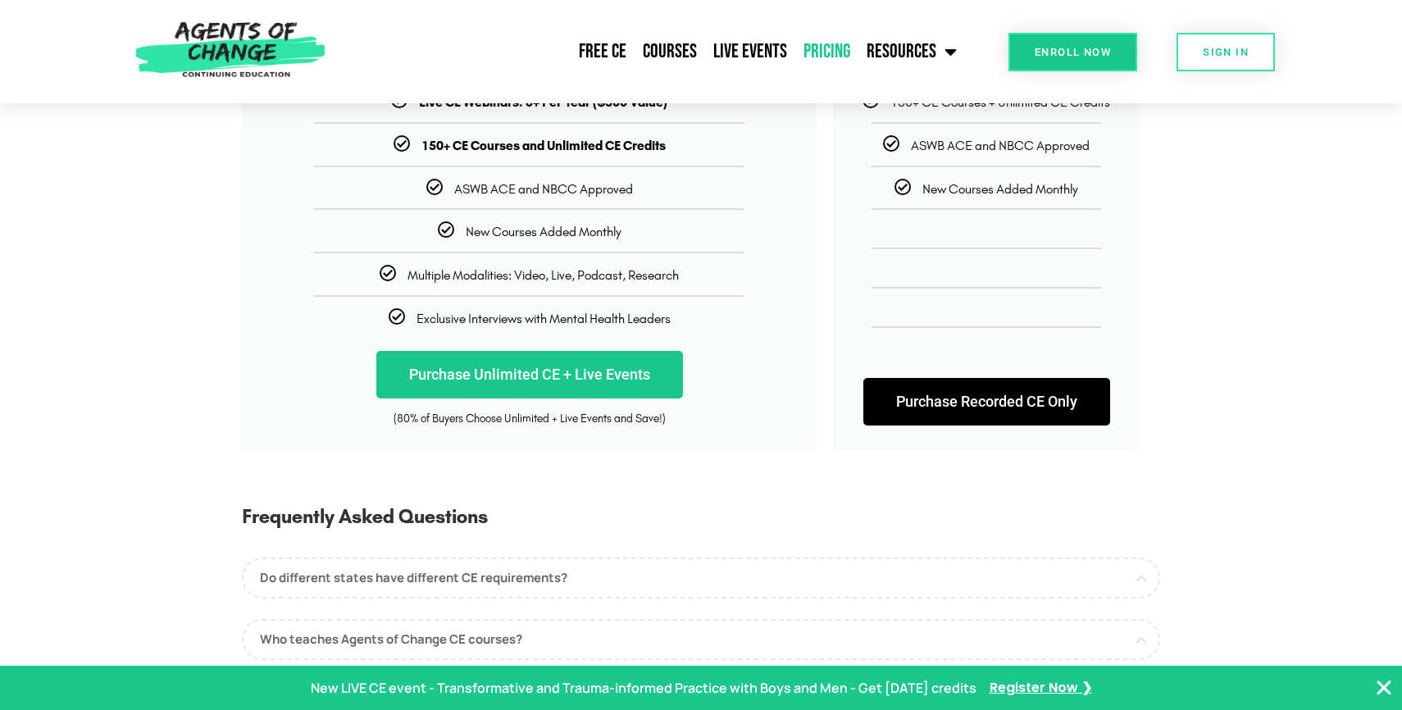
scroll to position [487, 0]
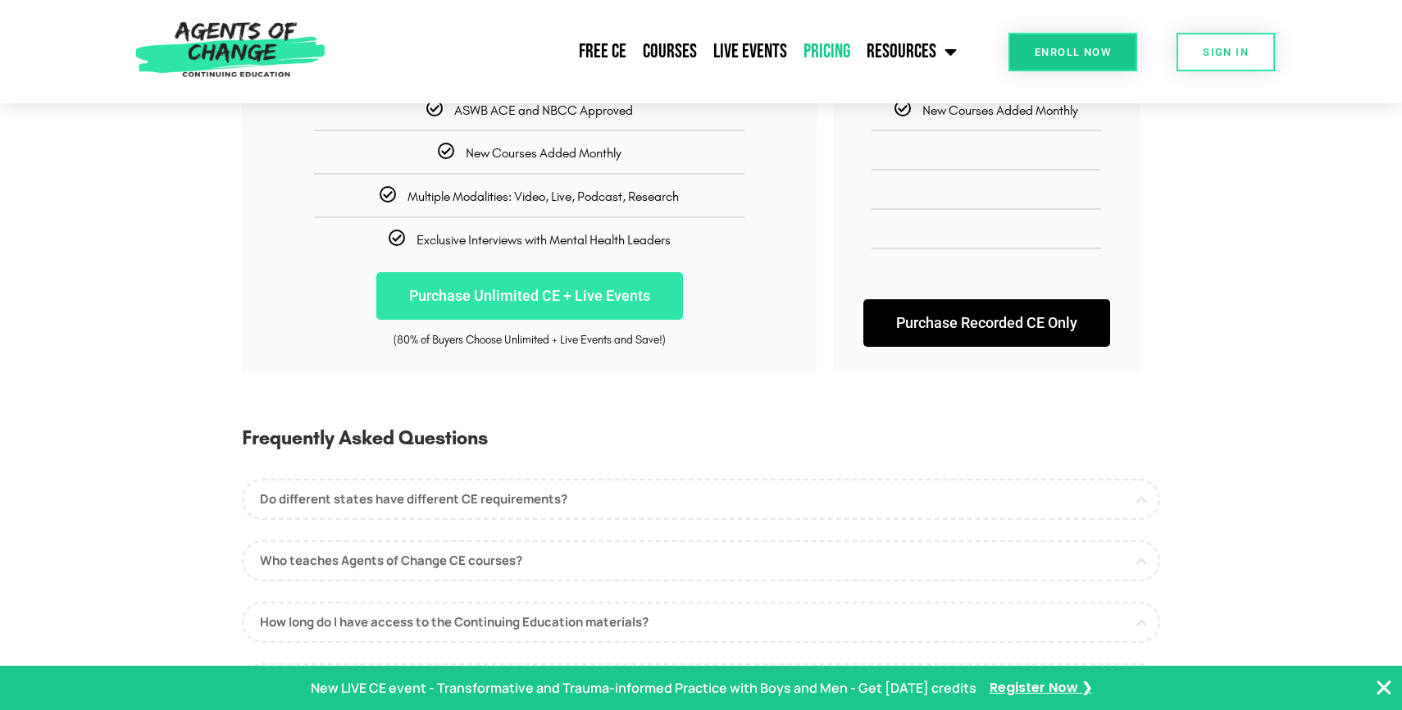
click at [635, 313] on link "Purchase Unlimited CE + Live Events" at bounding box center [529, 296] width 307 height 48
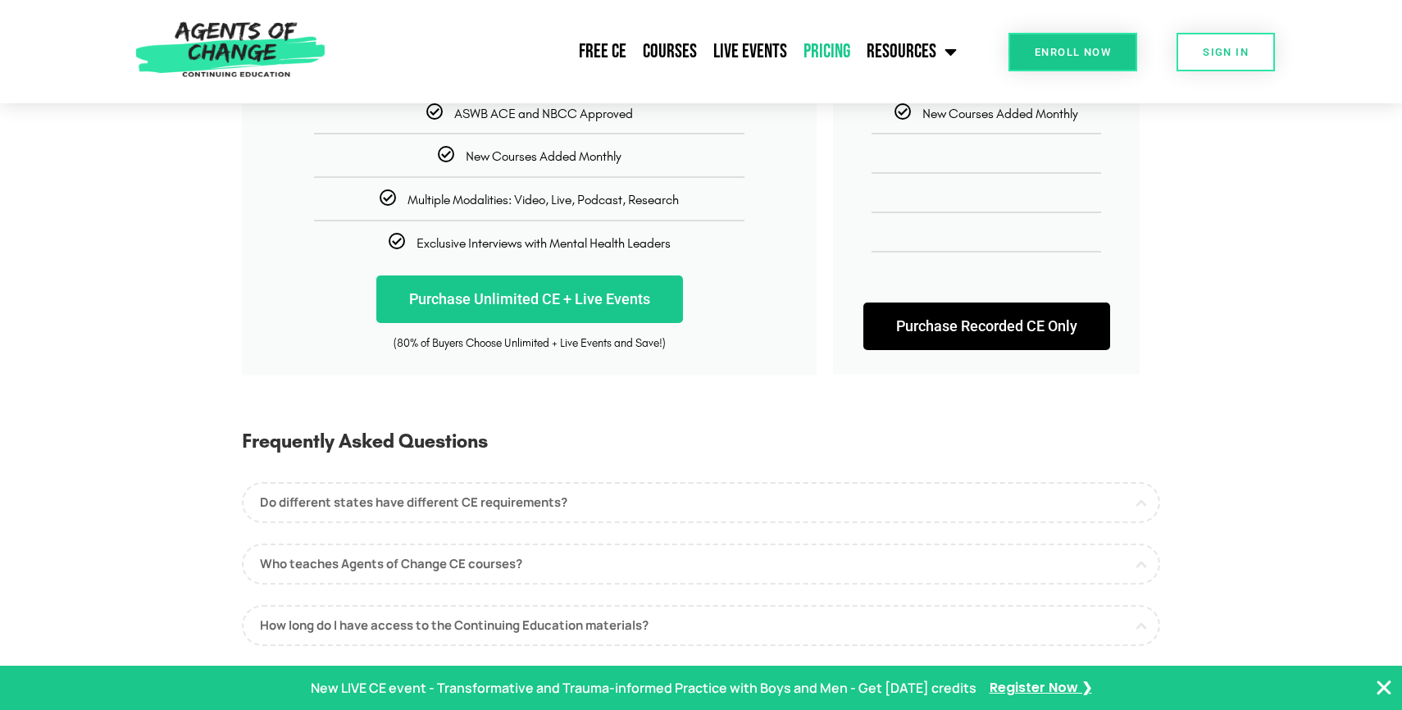
click at [949, 326] on link "Purchase Recorded CE Only" at bounding box center [986, 327] width 247 height 48
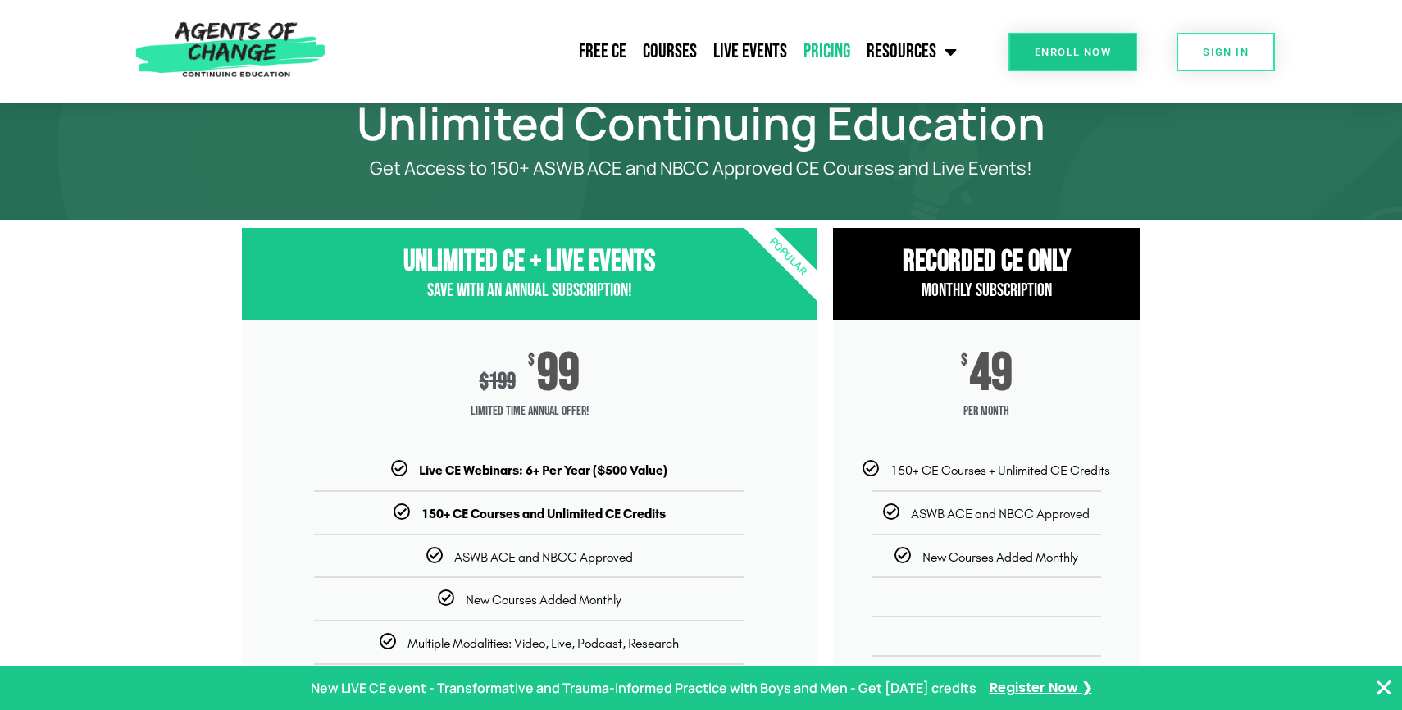
scroll to position [11, 0]
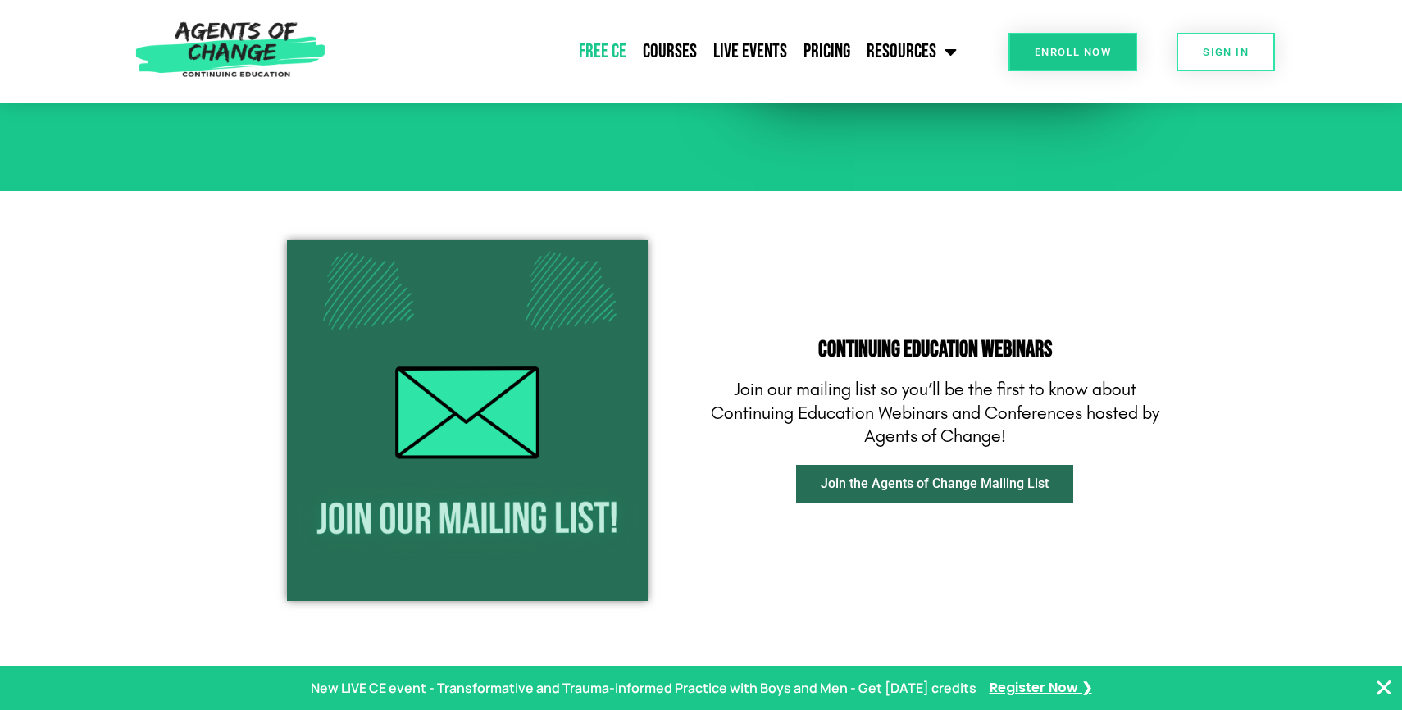
scroll to position [1792, 0]
